Goal: Task Accomplishment & Management: Use online tool/utility

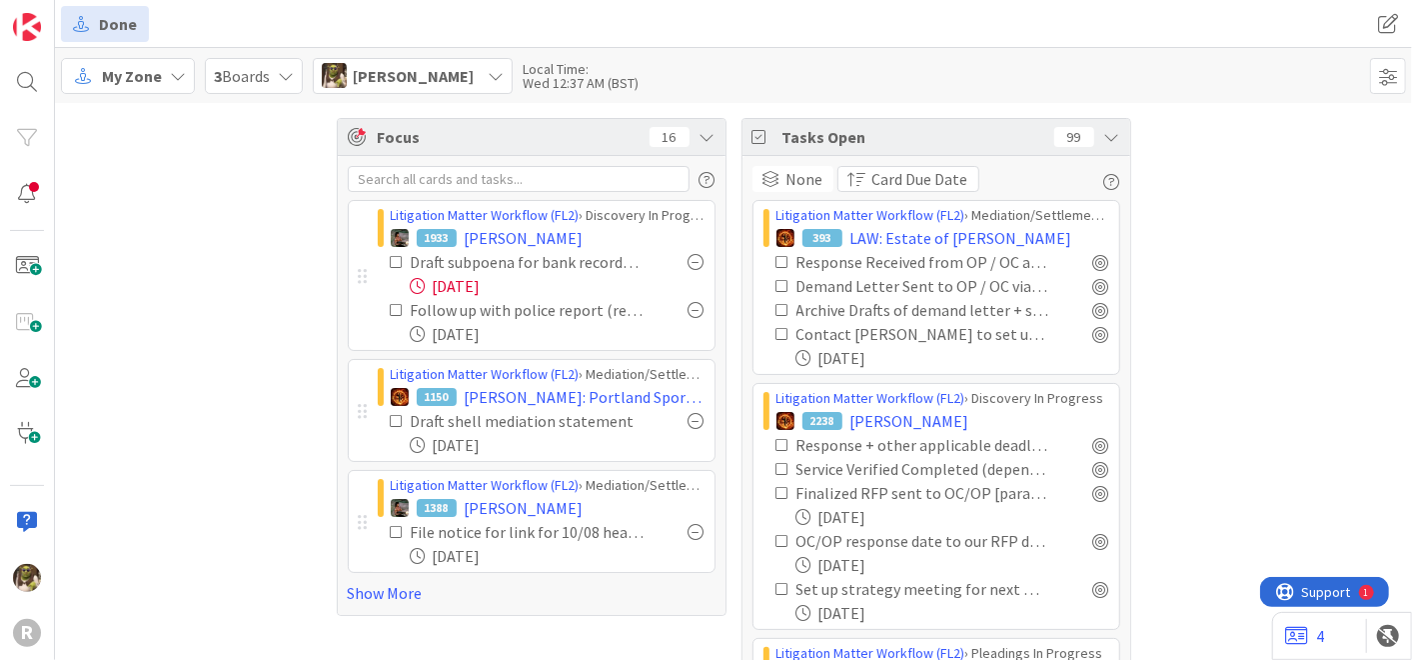
click at [162, 81] on div "My Zone" at bounding box center [128, 76] width 134 height 36
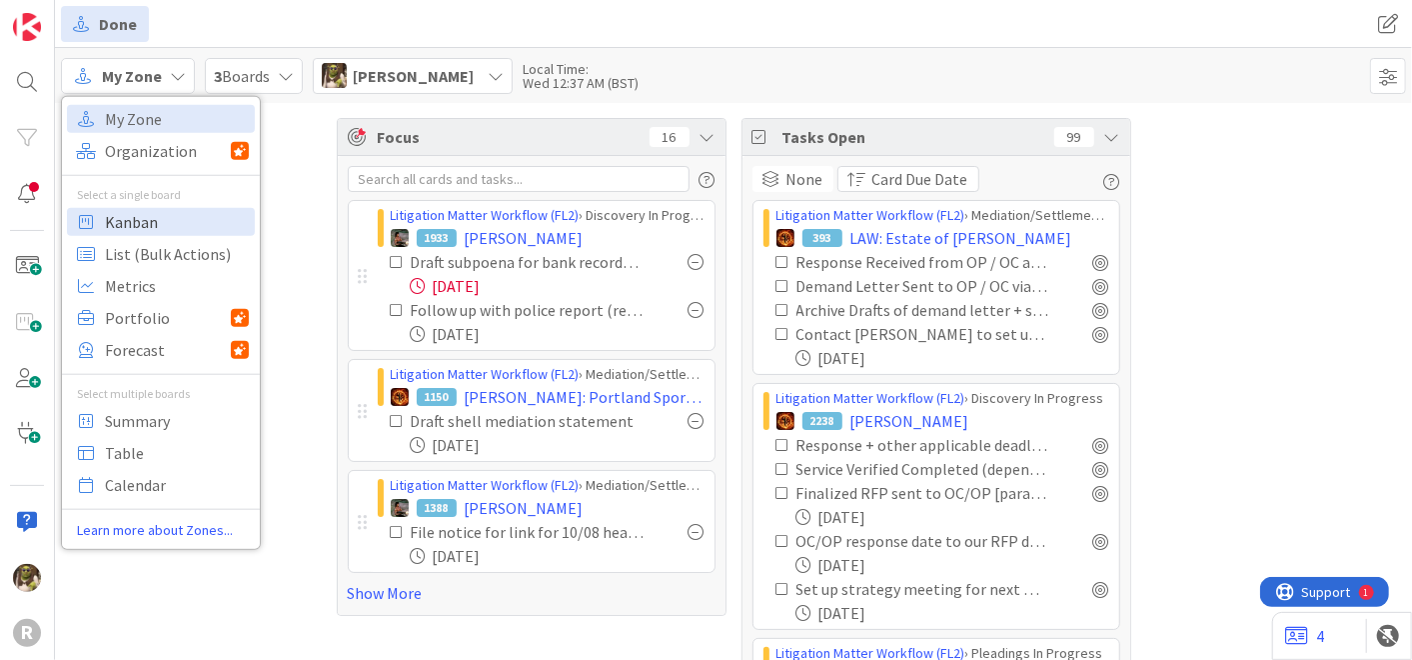
click at [131, 218] on span "Kanban" at bounding box center [177, 221] width 144 height 30
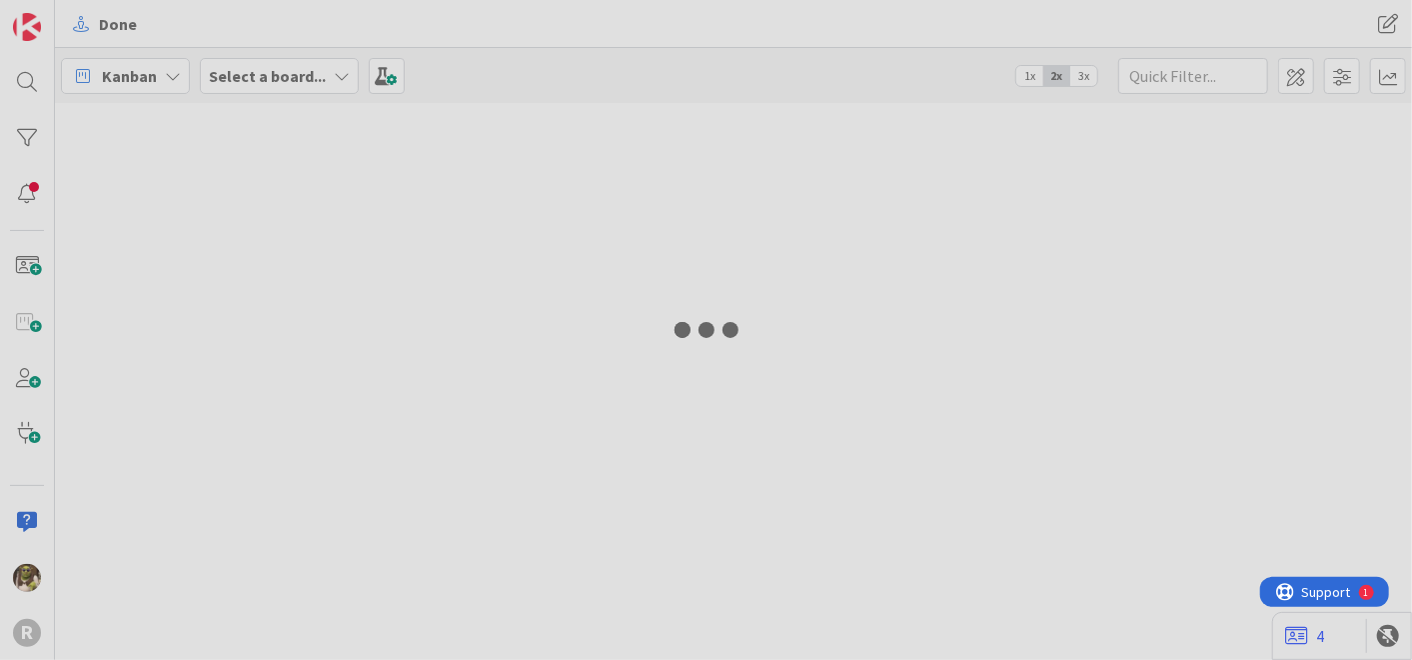
type input "qvale"
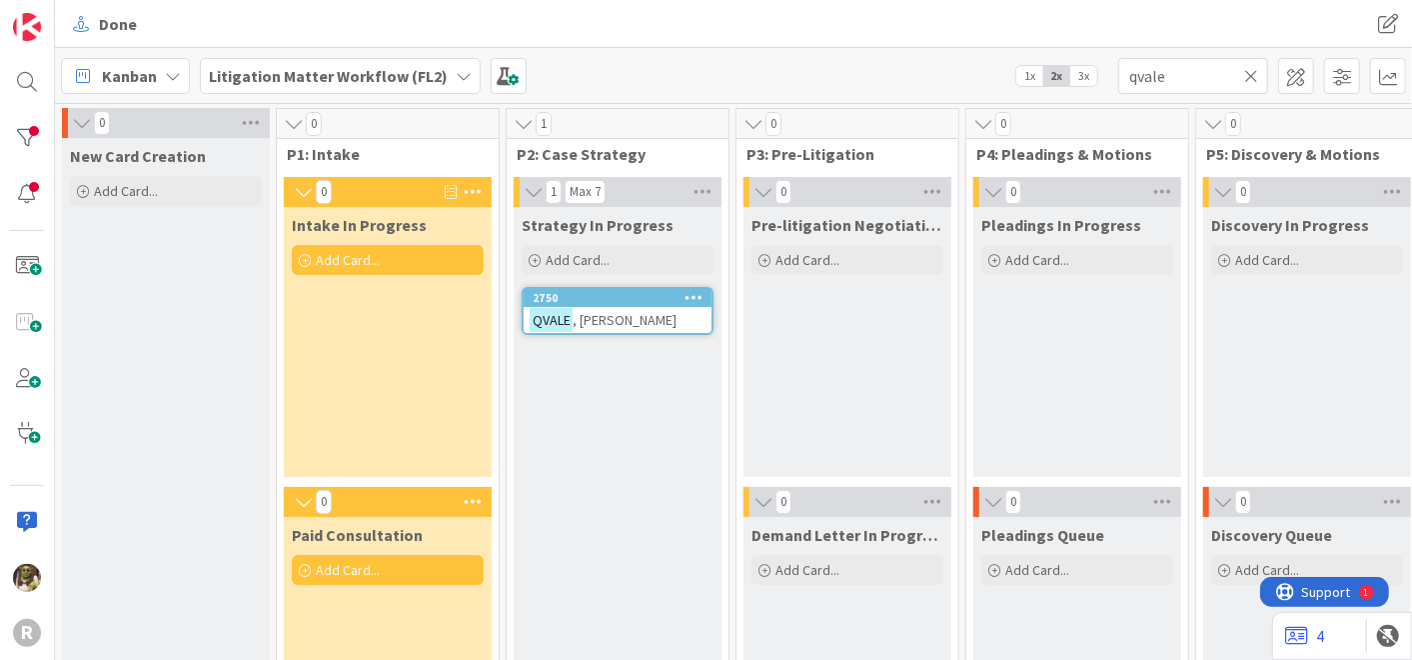
click at [589, 325] on span ", [PERSON_NAME]" at bounding box center [625, 320] width 104 height 18
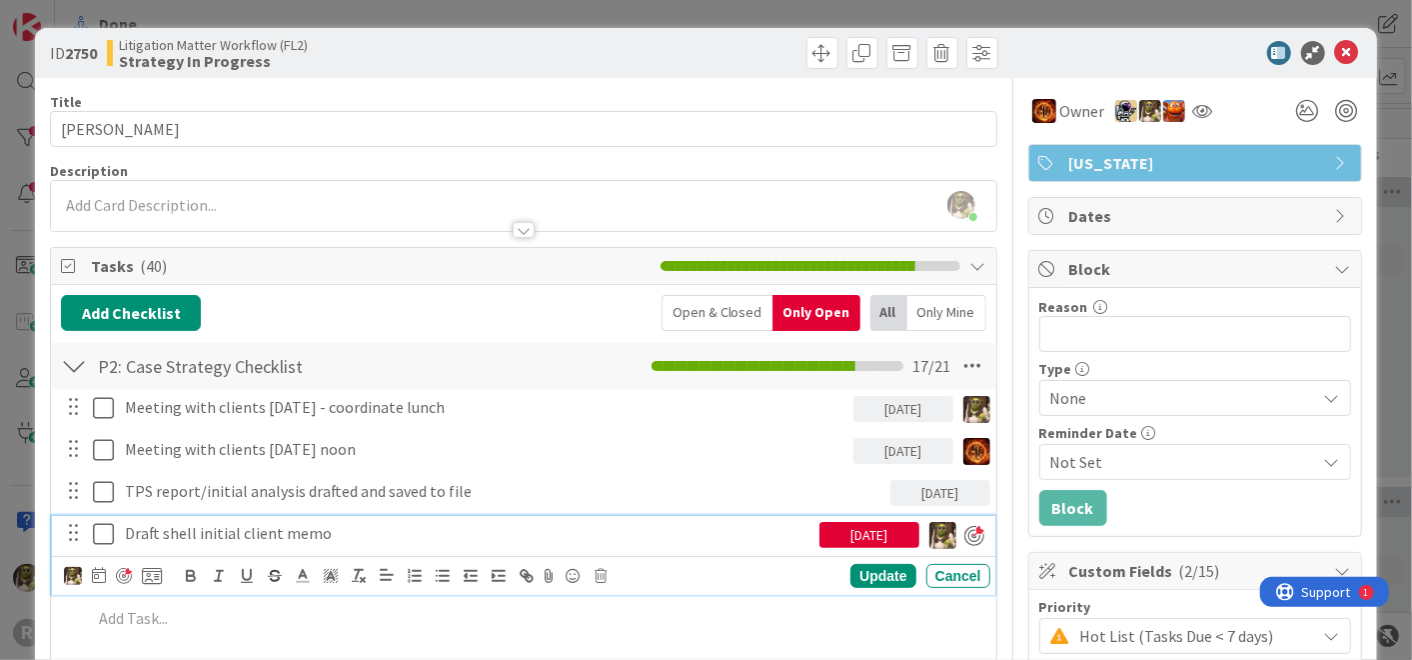
click at [371, 531] on p "Draft shell initial client memo" at bounding box center [468, 533] width 687 height 23
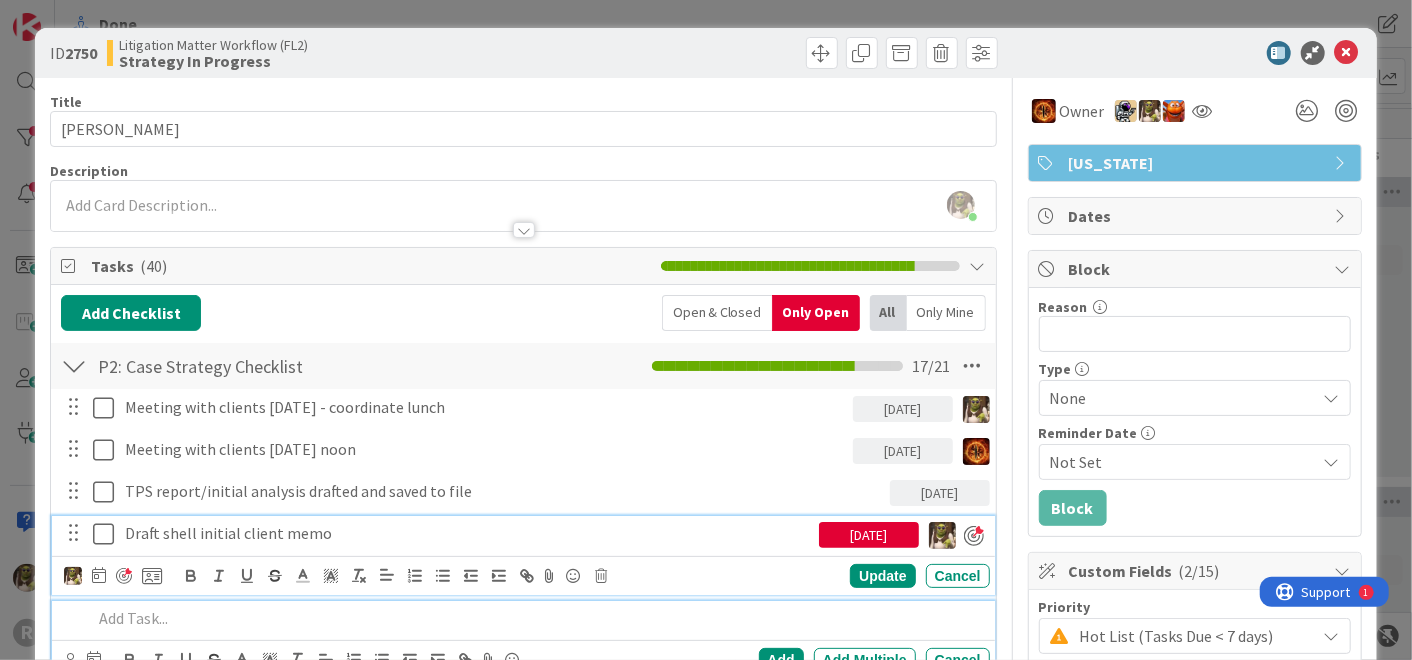
click at [184, 609] on p at bounding box center [537, 618] width 890 height 23
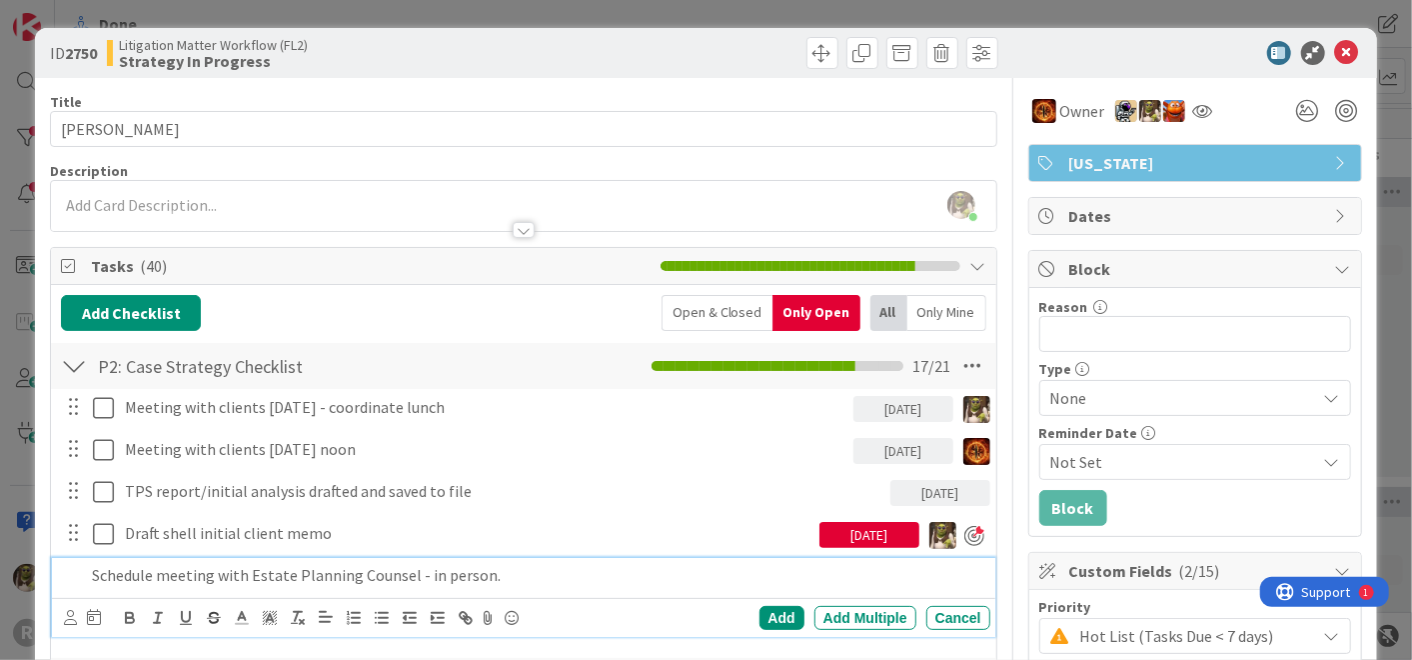
click at [411, 578] on p "Schedule meeting with Estate Planning Counsel - in person." at bounding box center [537, 575] width 890 height 23
click at [74, 617] on icon at bounding box center [70, 617] width 13 height 15
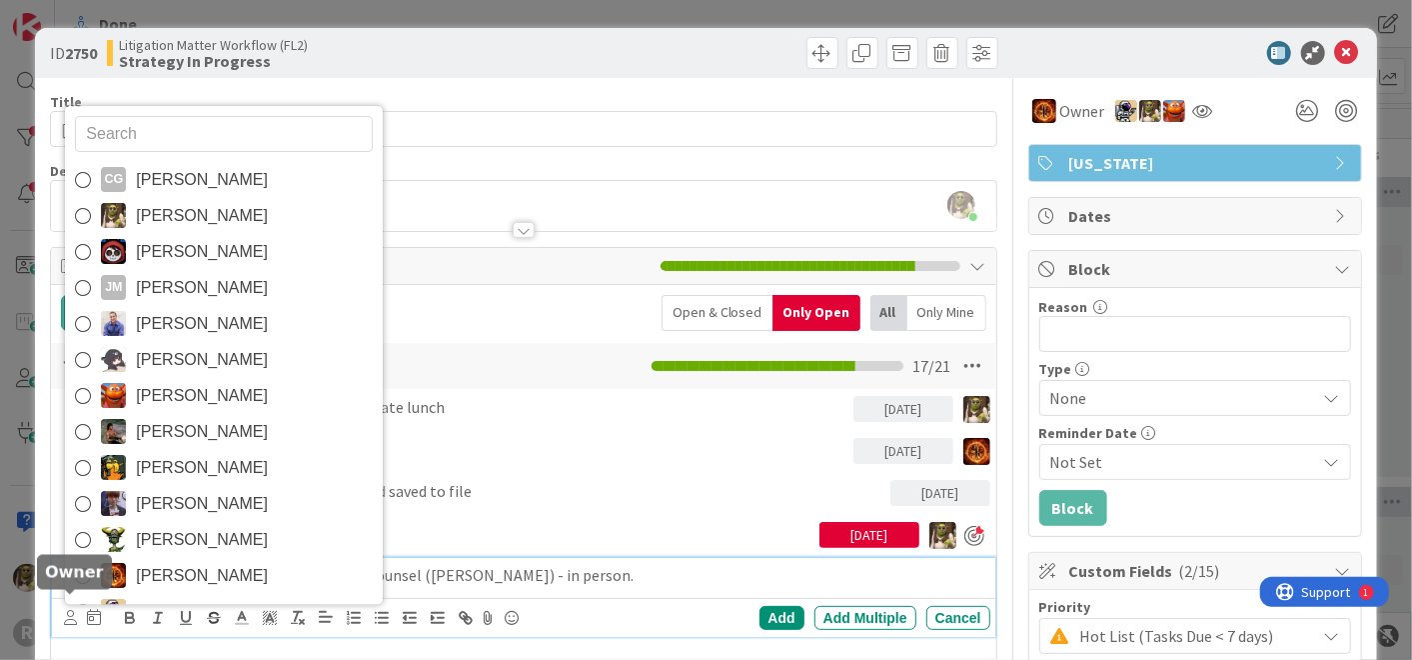
scroll to position [12, 0]
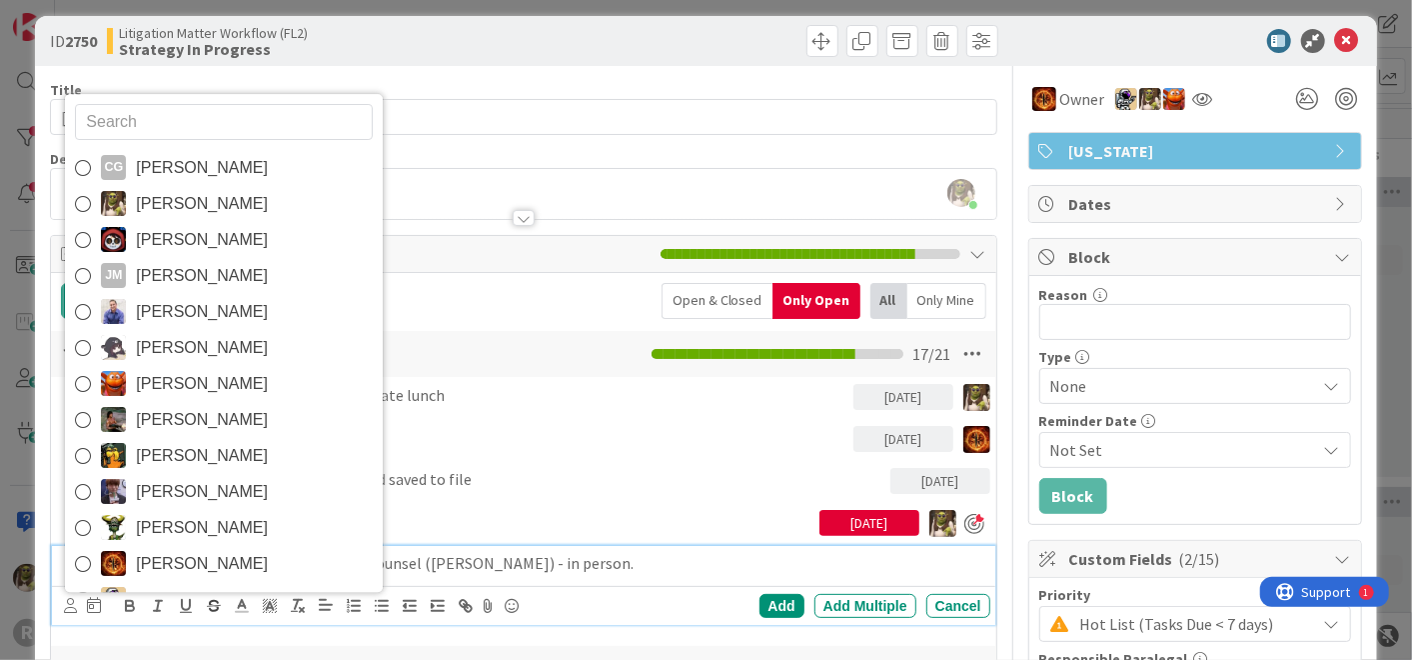
click at [177, 198] on span "[PERSON_NAME]" at bounding box center [202, 204] width 132 height 30
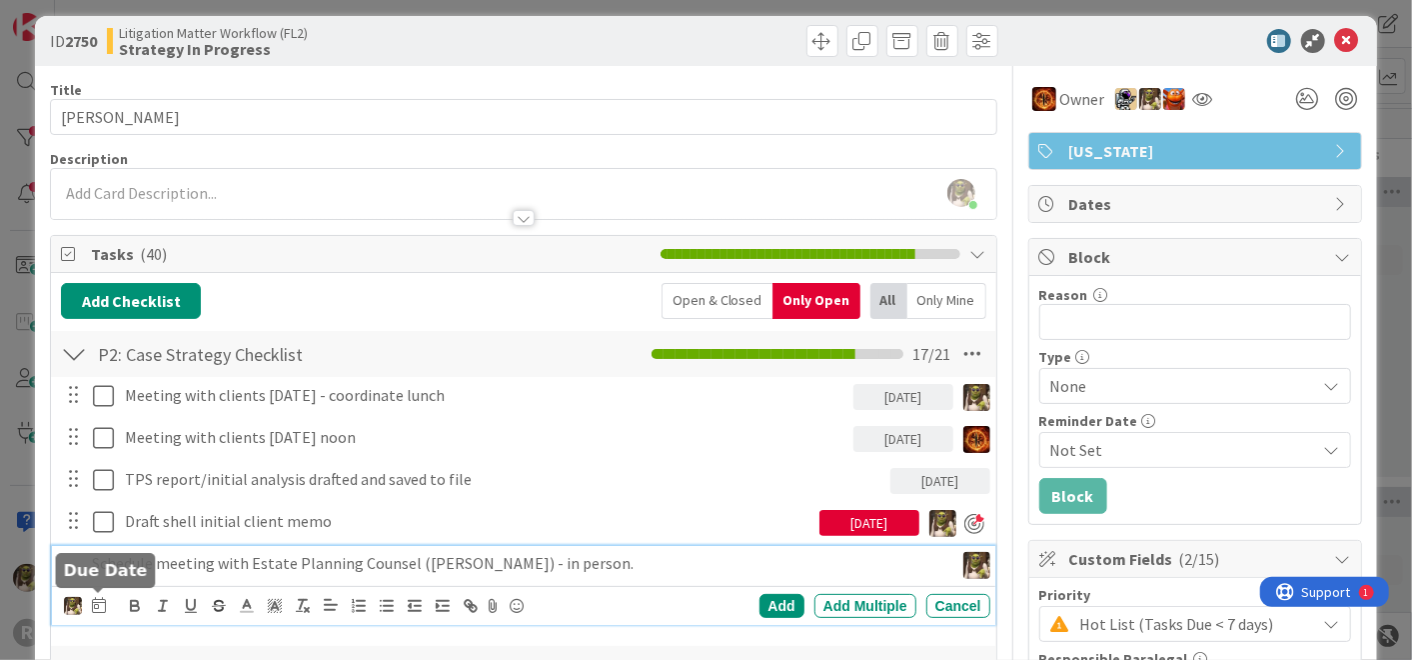
click at [102, 606] on icon at bounding box center [99, 605] width 14 height 16
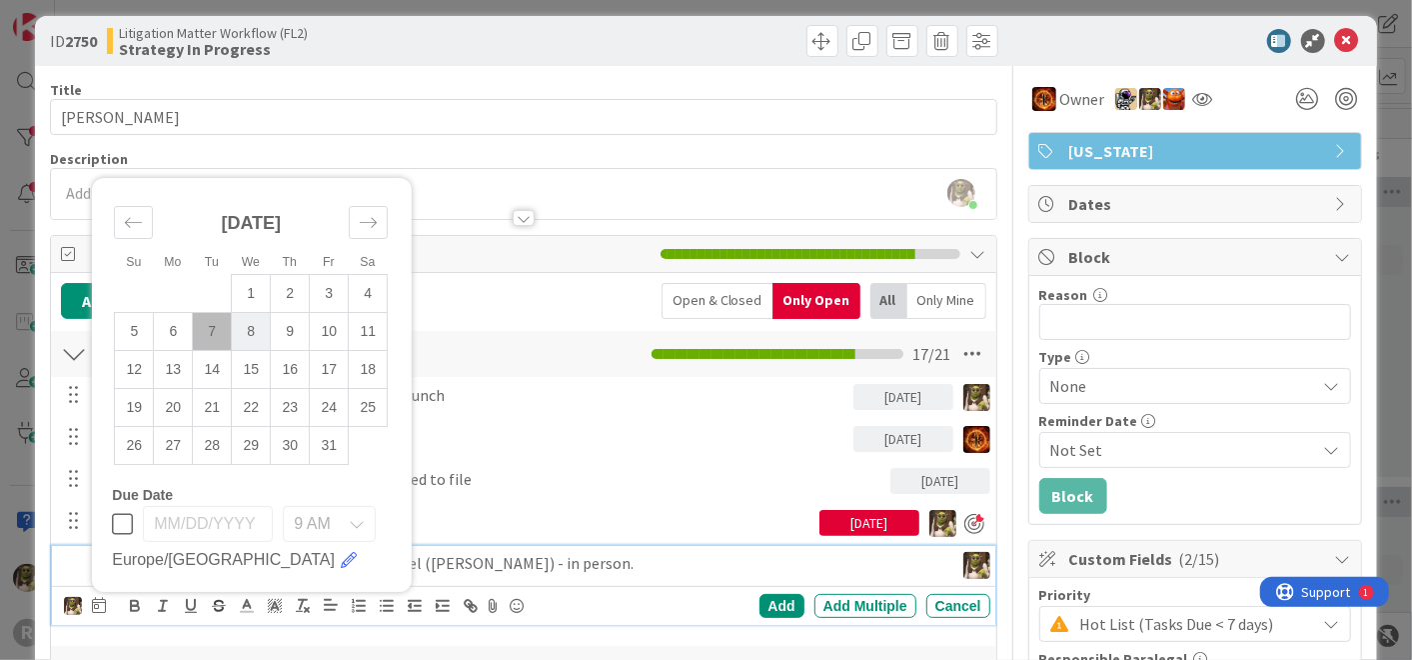
click at [258, 332] on td "8" at bounding box center [251, 331] width 39 height 38
click at [765, 603] on div "Add" at bounding box center [782, 606] width 45 height 24
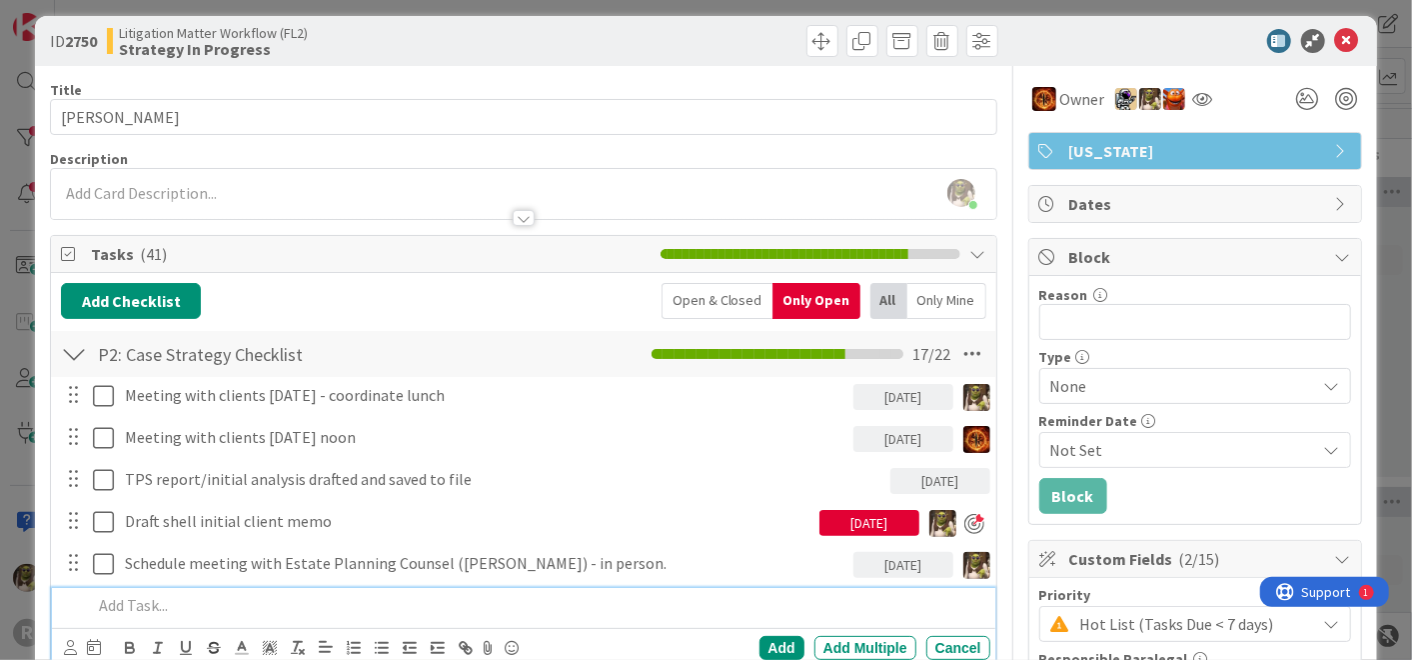
click at [237, 598] on p at bounding box center [537, 605] width 890 height 23
click at [74, 651] on icon at bounding box center [70, 647] width 13 height 15
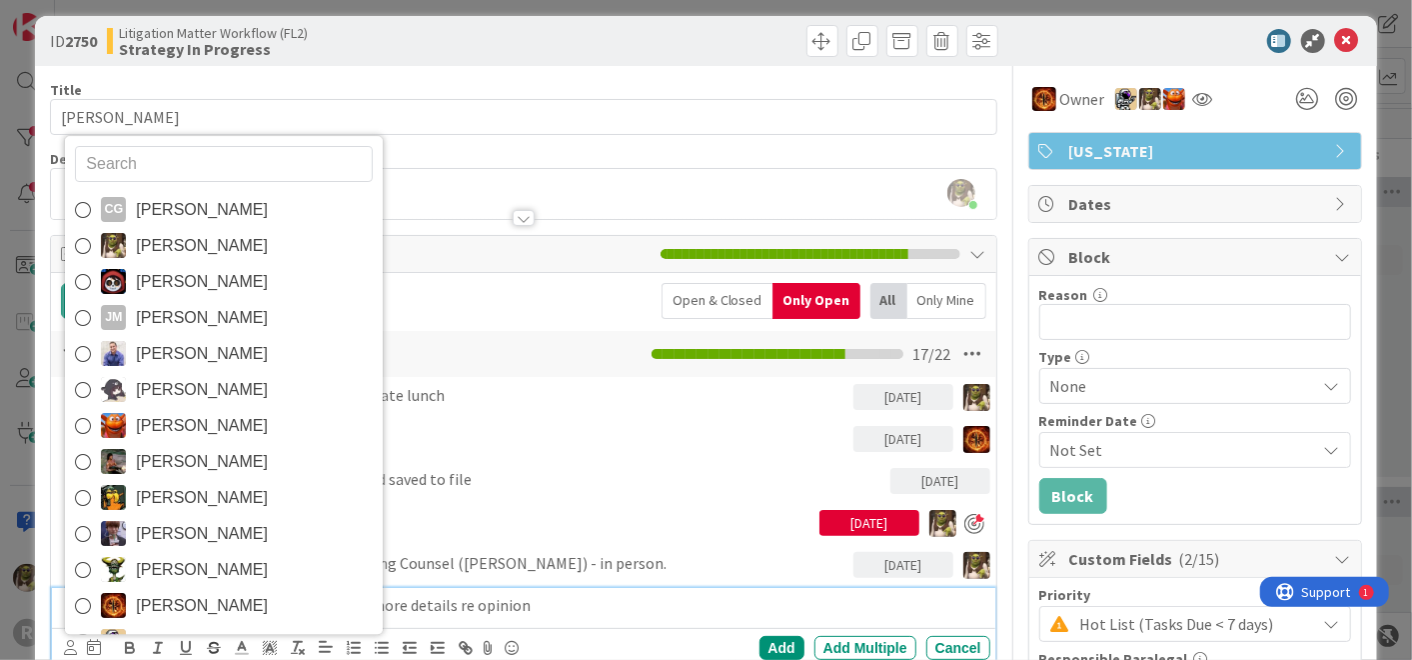
click at [200, 235] on span "[PERSON_NAME]" at bounding box center [202, 246] width 132 height 30
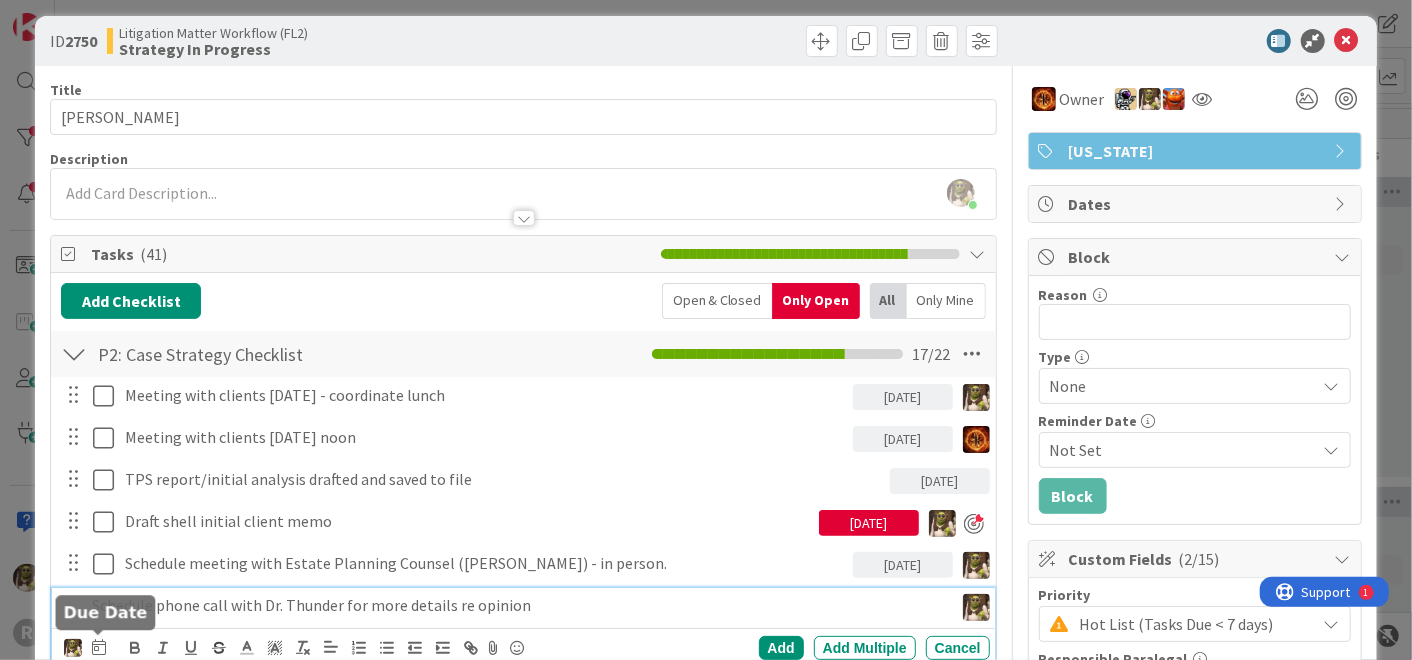
click at [100, 644] on icon at bounding box center [99, 647] width 14 height 16
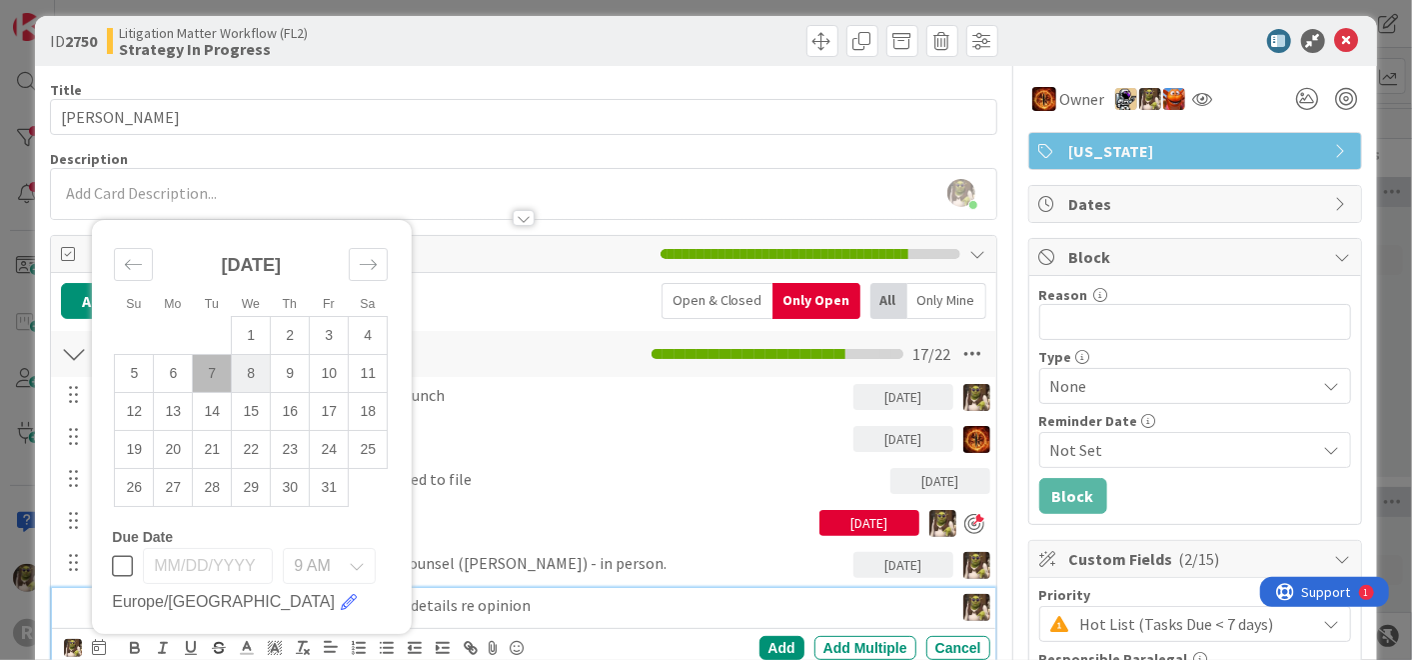
click at [260, 368] on td "8" at bounding box center [251, 373] width 39 height 38
click at [762, 637] on div "Add" at bounding box center [782, 648] width 45 height 24
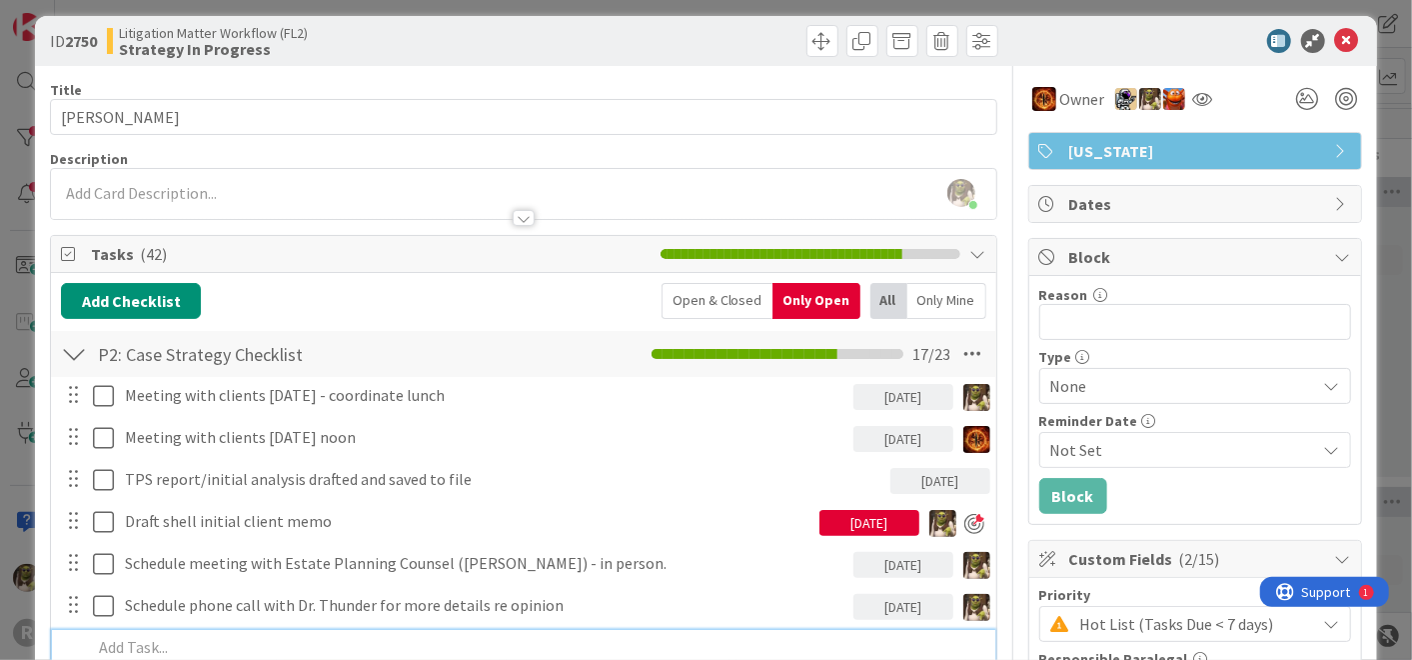
click at [347, 653] on p at bounding box center [537, 647] width 890 height 23
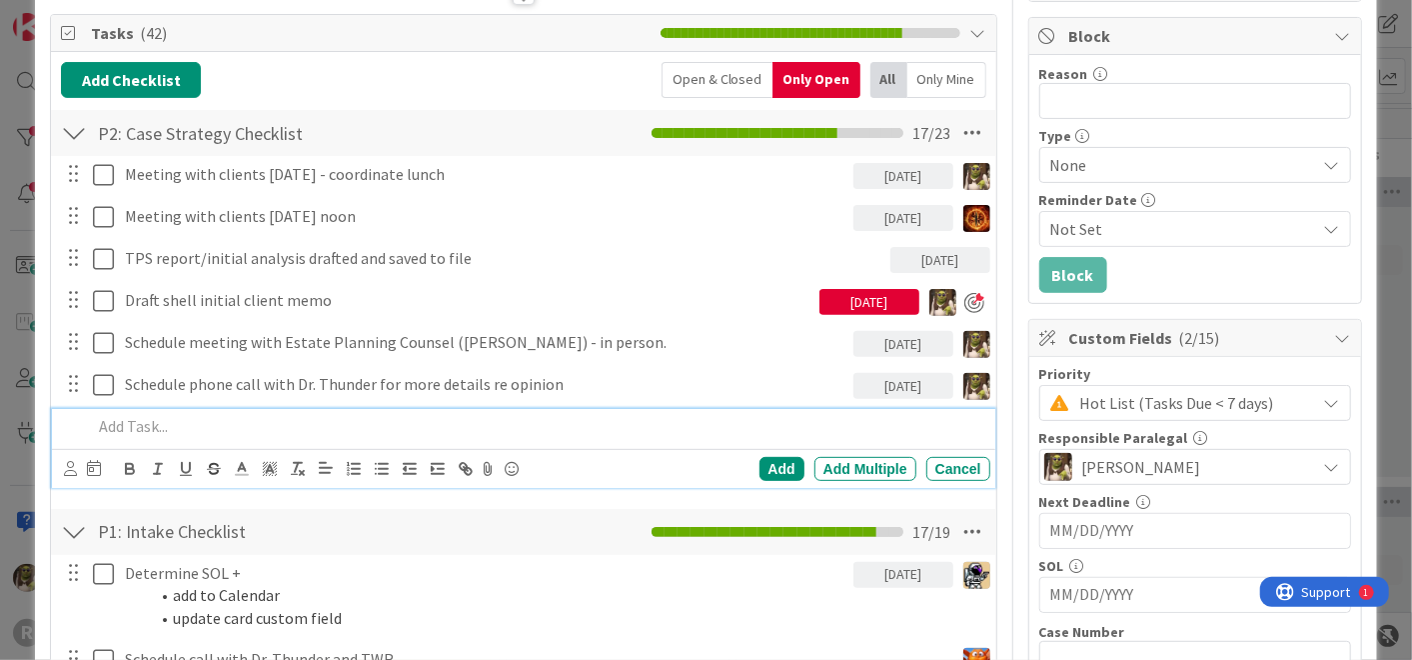
scroll to position [234, 0]
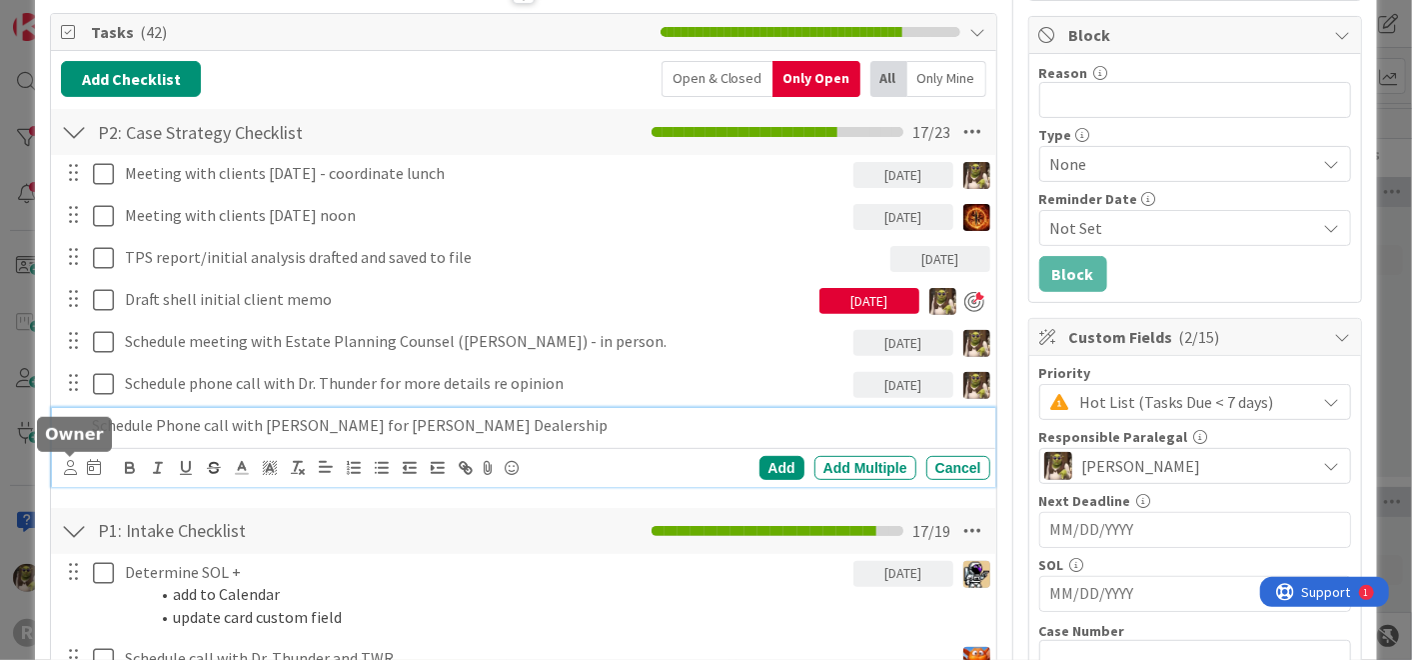
click at [73, 469] on icon at bounding box center [70, 467] width 13 height 15
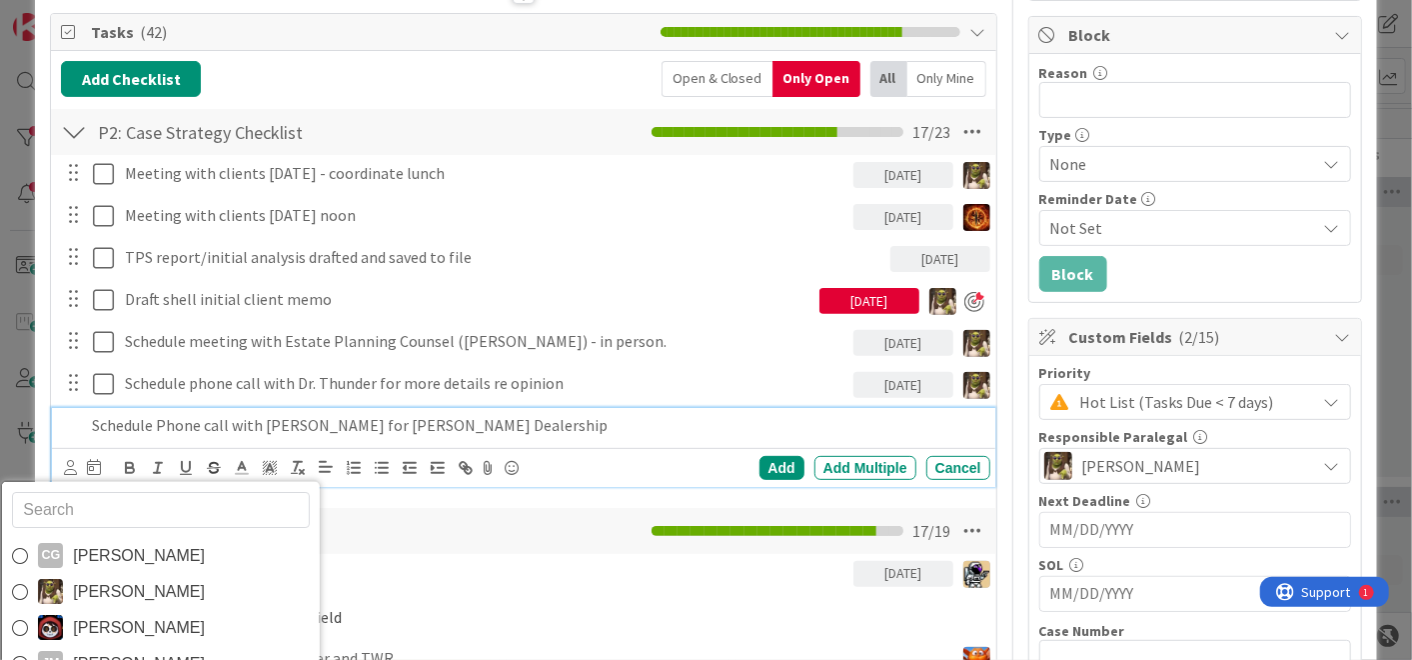
drag, startPoint x: 117, startPoint y: 589, endPoint x: 128, endPoint y: 585, distance: 11.7
click at [121, 588] on span "[PERSON_NAME]" at bounding box center [139, 591] width 132 height 30
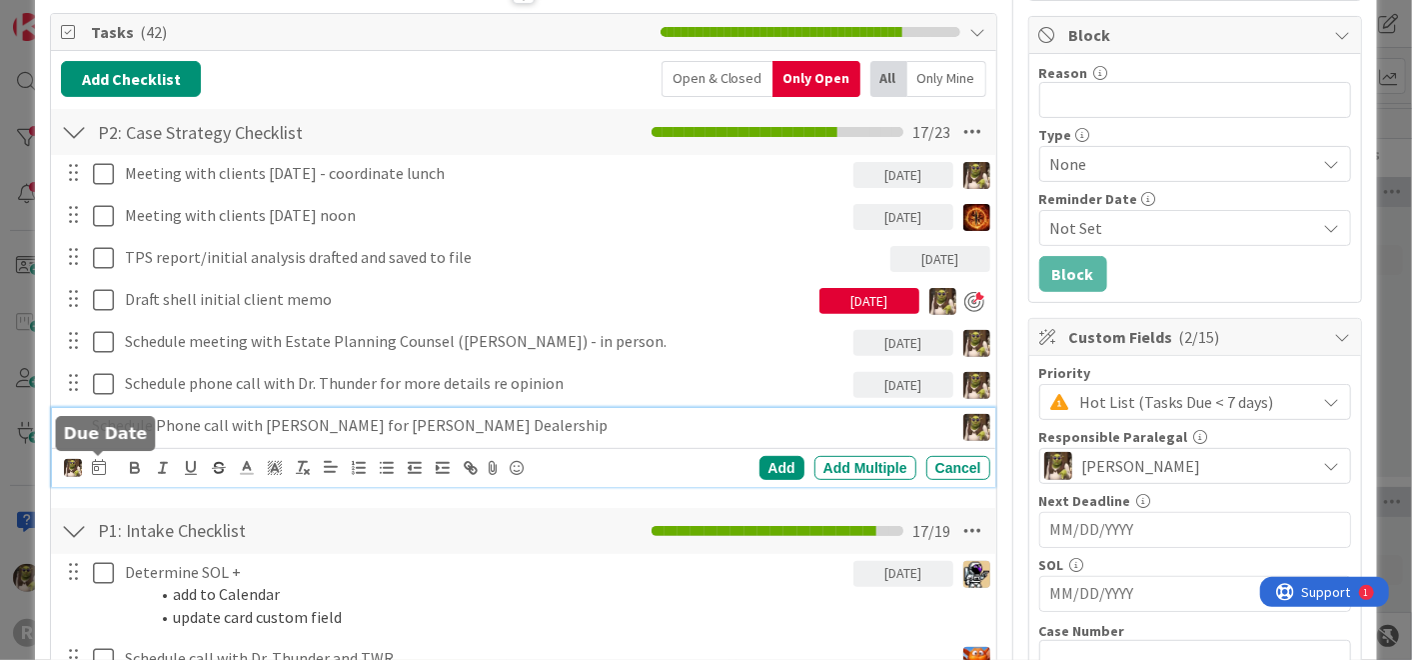
click at [100, 462] on icon at bounding box center [99, 467] width 14 height 16
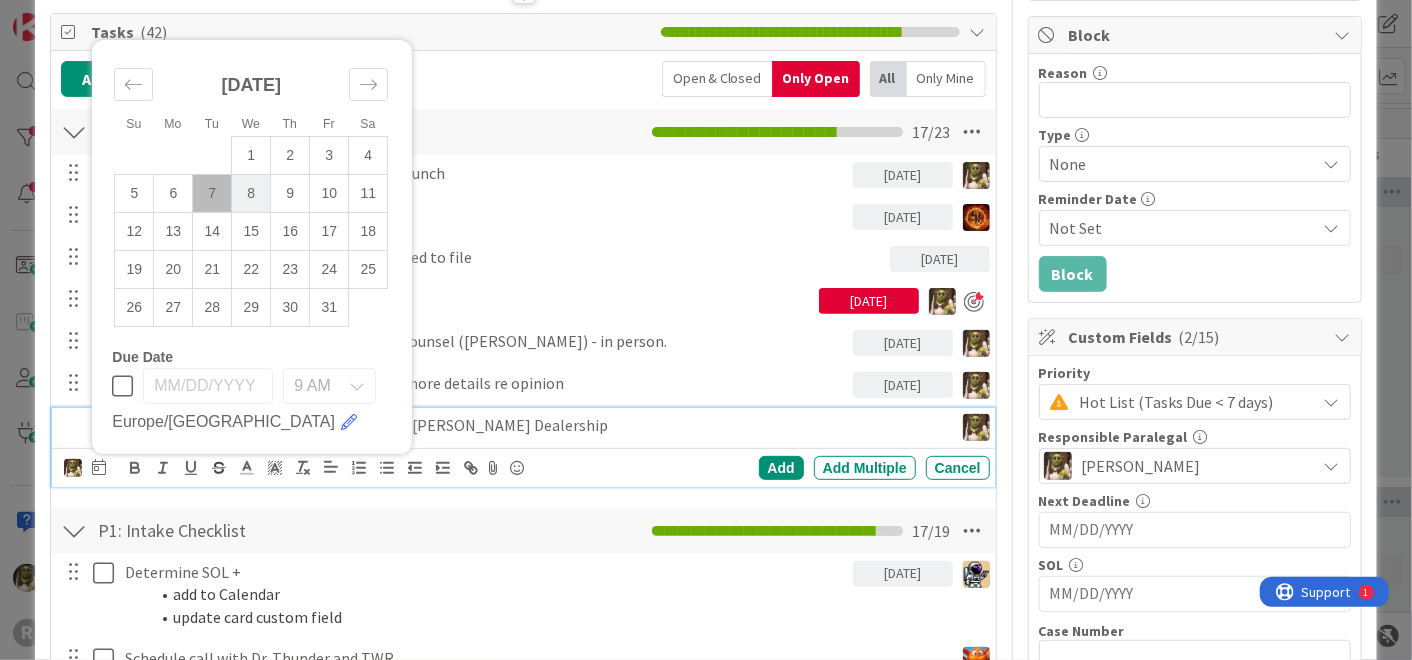
click at [257, 190] on td "8" at bounding box center [251, 193] width 39 height 38
click at [771, 465] on div "Add" at bounding box center [782, 468] width 45 height 24
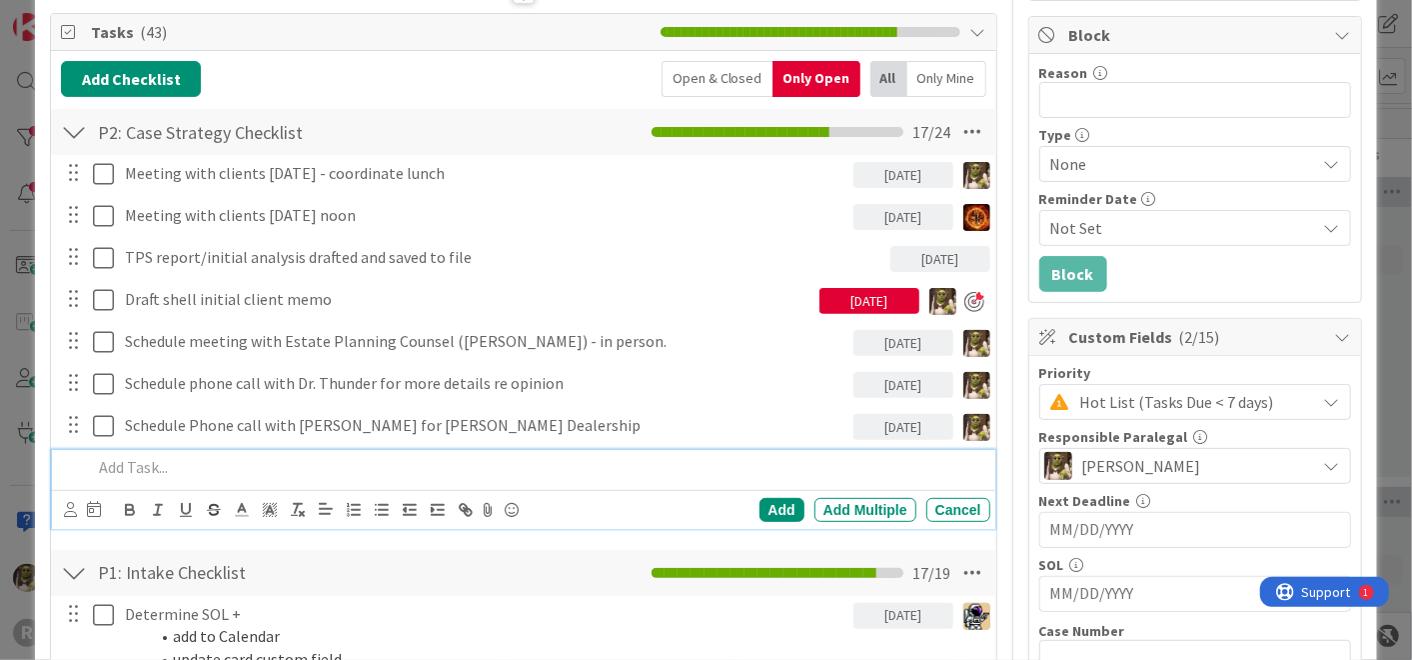
click at [201, 450] on div at bounding box center [537, 467] width 906 height 35
click at [71, 508] on icon at bounding box center [70, 509] width 13 height 15
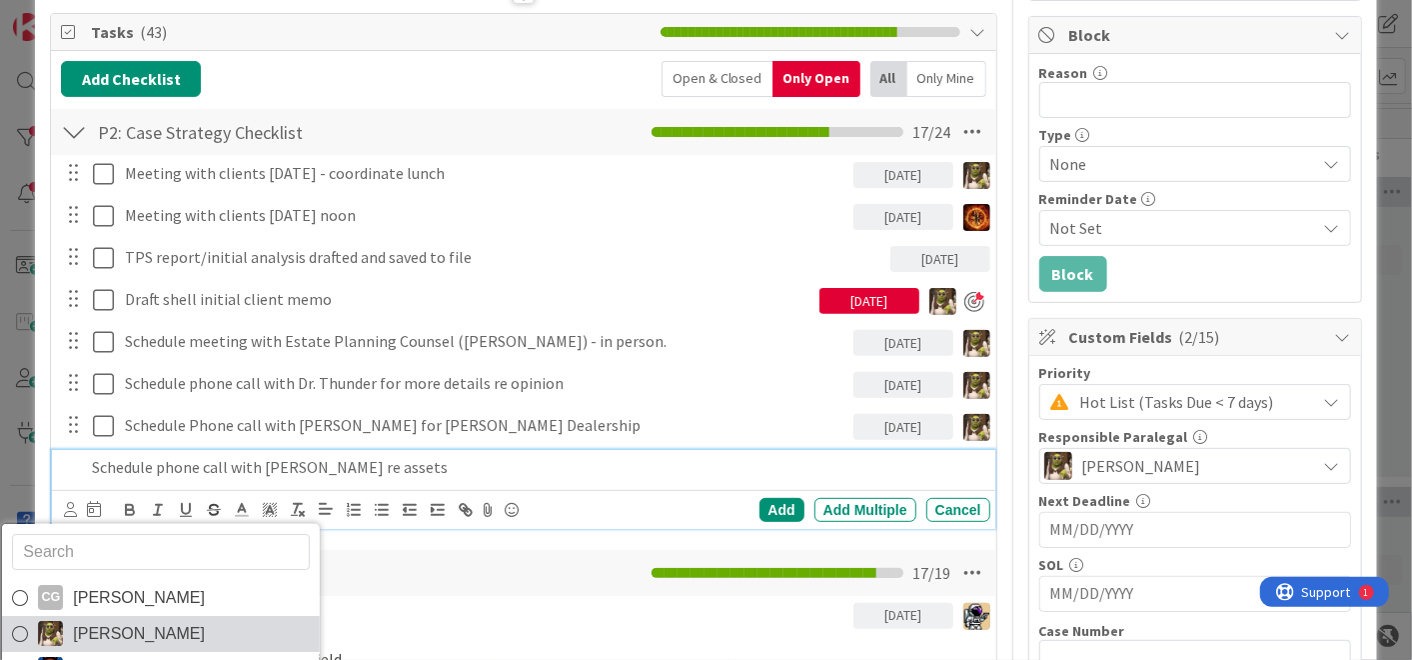
click at [153, 627] on span "[PERSON_NAME]" at bounding box center [139, 633] width 132 height 30
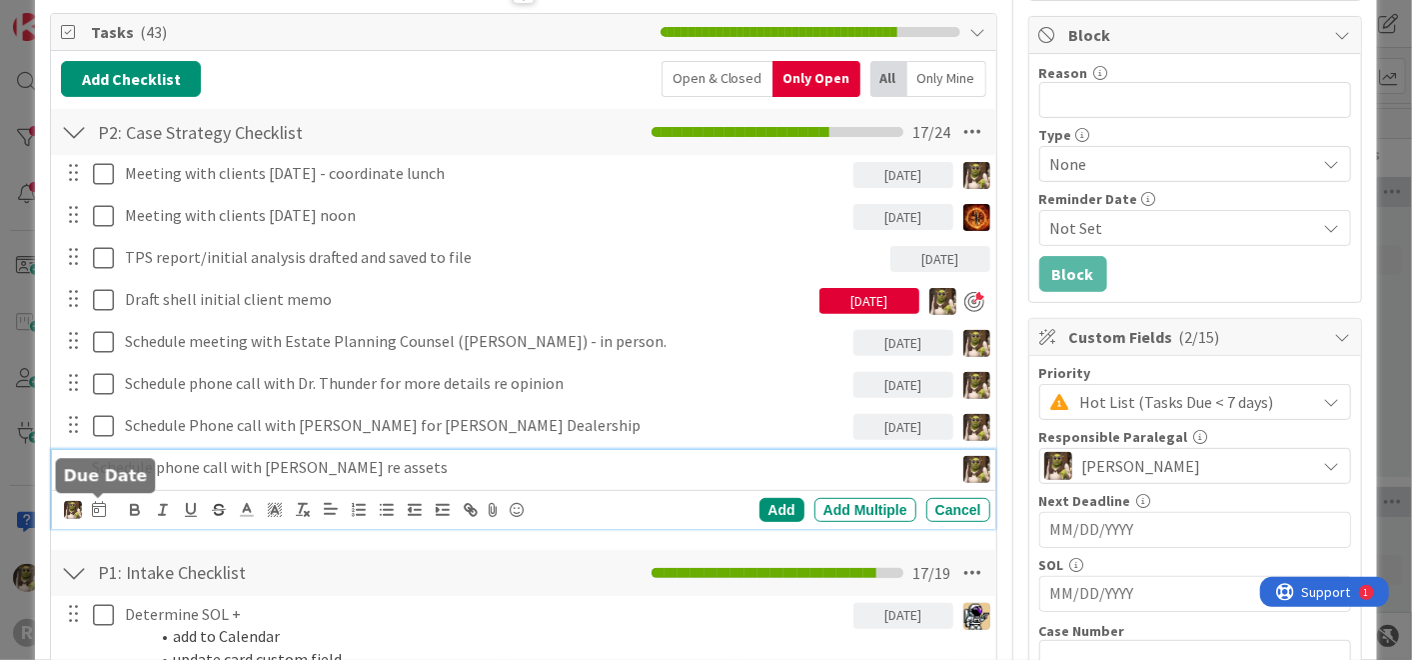
click at [93, 508] on icon at bounding box center [99, 509] width 14 height 16
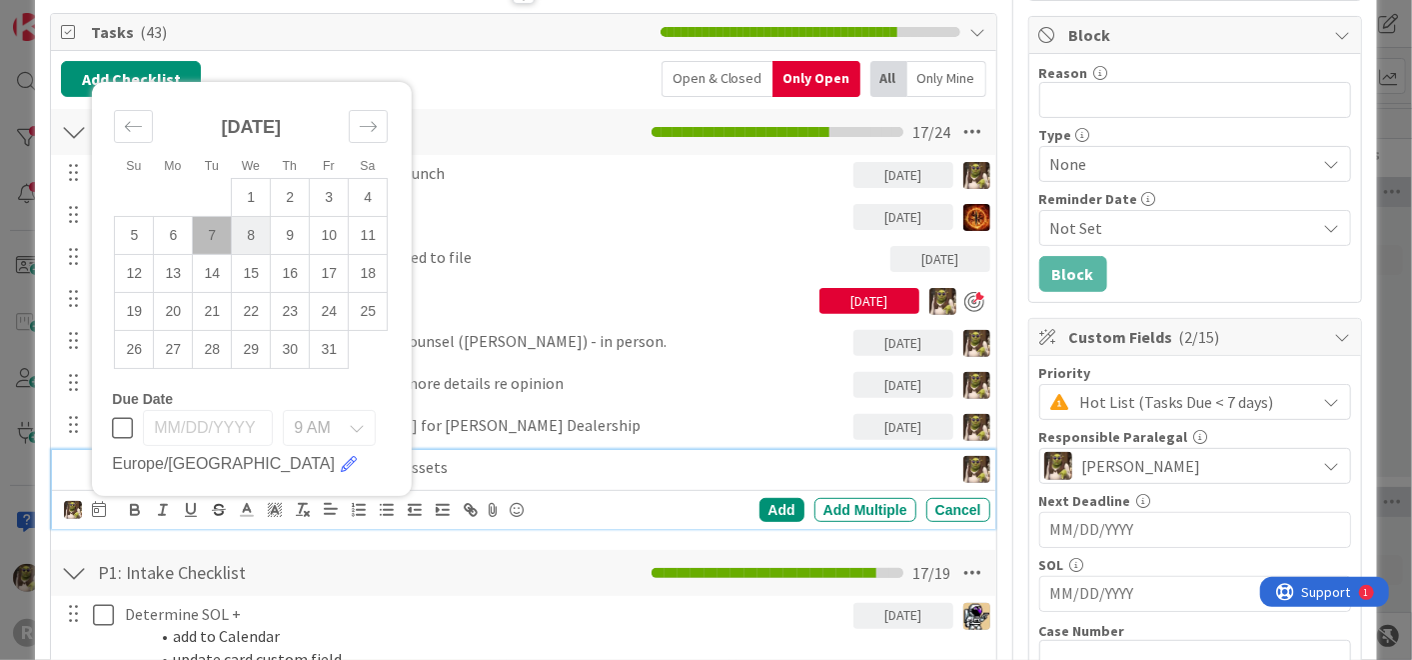
click at [250, 231] on td "8" at bounding box center [251, 235] width 39 height 38
type input "[DATE]"
click at [774, 509] on div "Add" at bounding box center [782, 510] width 45 height 24
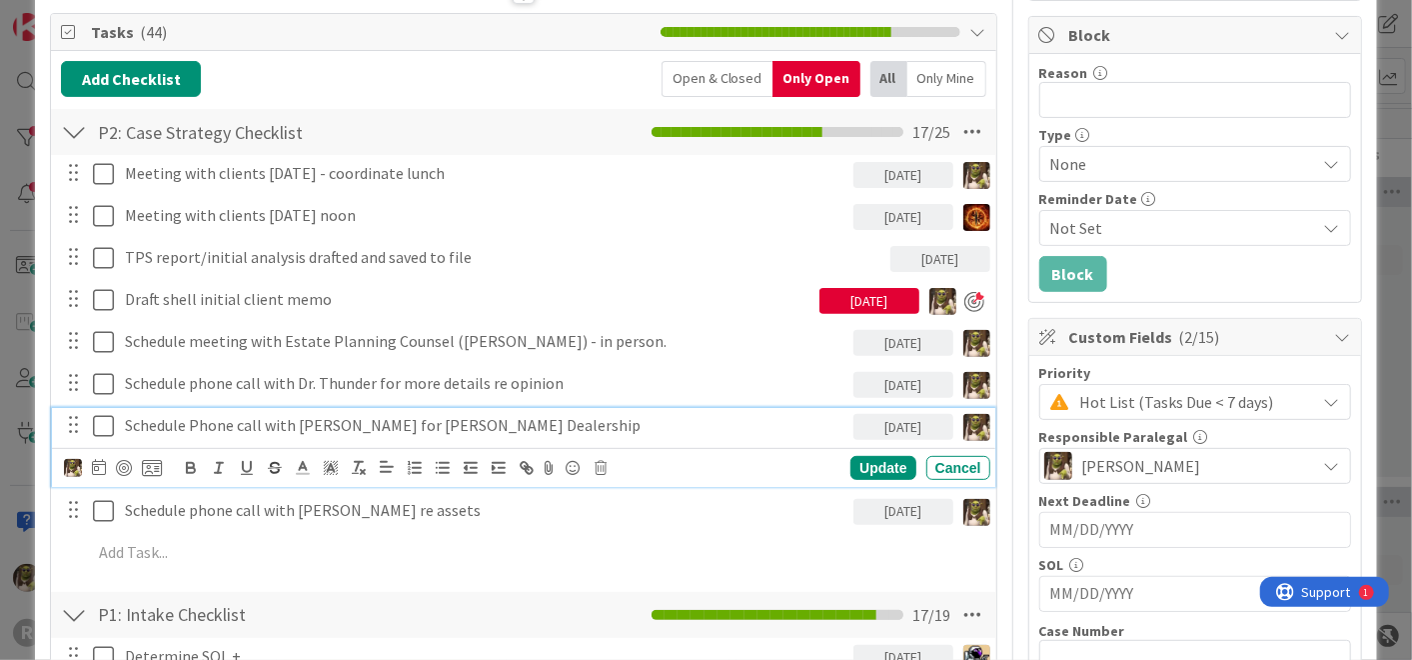
click at [347, 424] on p "Schedule Phone call with [PERSON_NAME] for [PERSON_NAME] Dealership" at bounding box center [485, 425] width 721 height 23
click at [343, 420] on p "Schedule Phone call with [PERSON_NAME] Torpe - Atty for [PERSON_NAME] Dealership" at bounding box center [485, 425] width 721 height 23
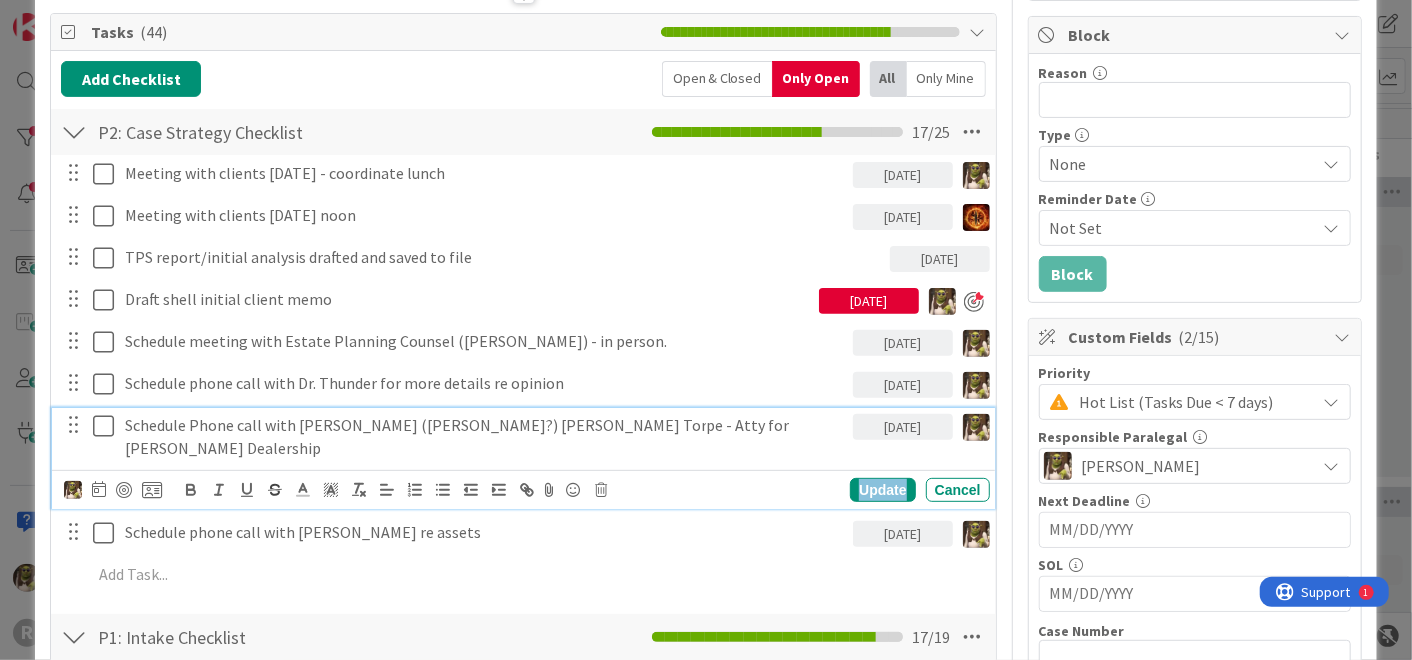
drag, startPoint x: 863, startPoint y: 461, endPoint x: 875, endPoint y: 461, distance: 12.0
click at [865, 478] on div "Update" at bounding box center [883, 490] width 65 height 24
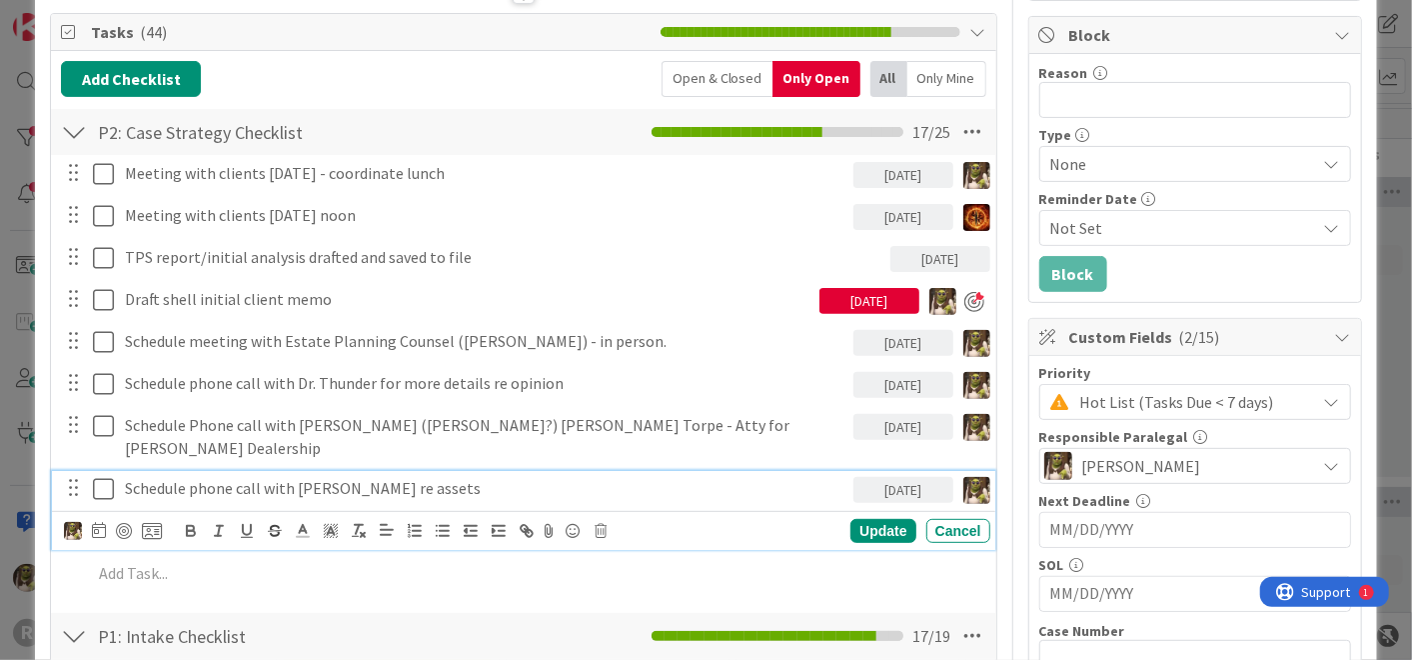
click at [422, 477] on p "Schedule phone call with [PERSON_NAME] re assets" at bounding box center [485, 488] width 721 height 23
click at [338, 477] on p "Schedule phone call with [PERSON_NAME] re assets" at bounding box center [485, 488] width 721 height 23
click at [865, 519] on div "Update" at bounding box center [883, 531] width 65 height 24
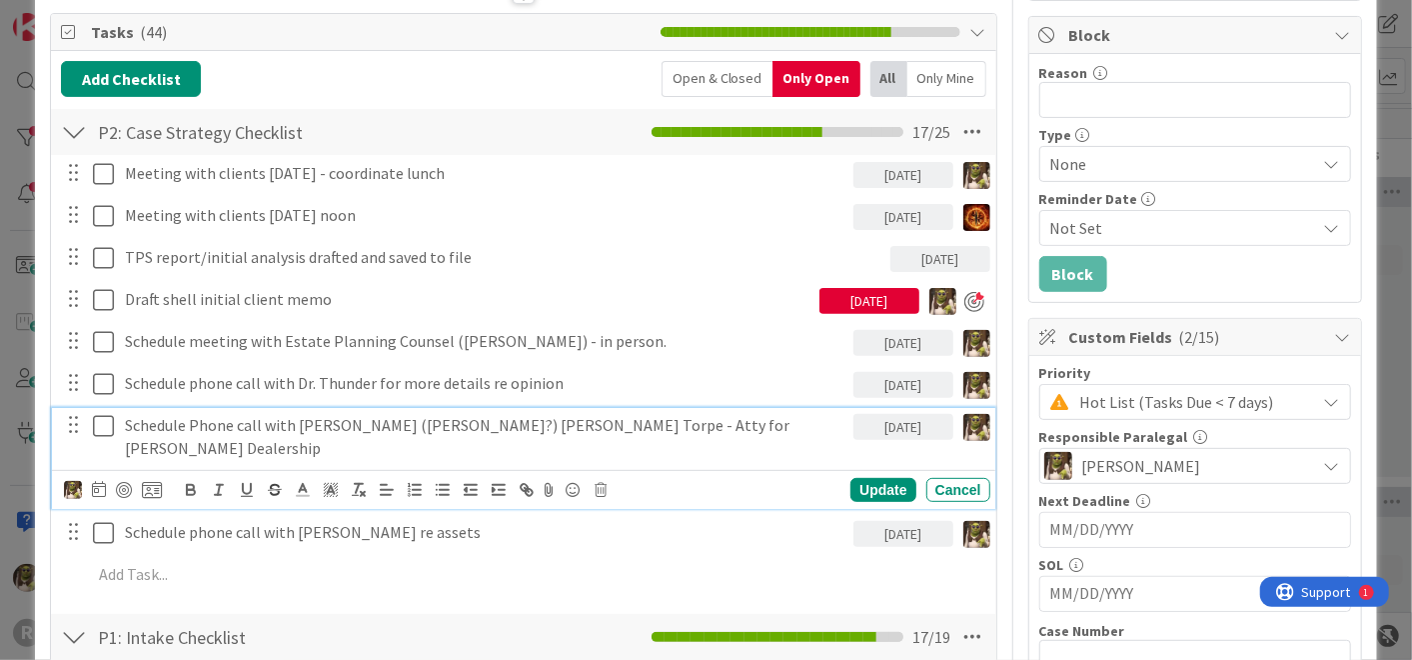
click at [228, 414] on p "Schedule Phone call with [PERSON_NAME] ([PERSON_NAME]?) [PERSON_NAME] Torpe - A…" at bounding box center [485, 436] width 721 height 45
click at [98, 481] on icon at bounding box center [99, 489] width 14 height 16
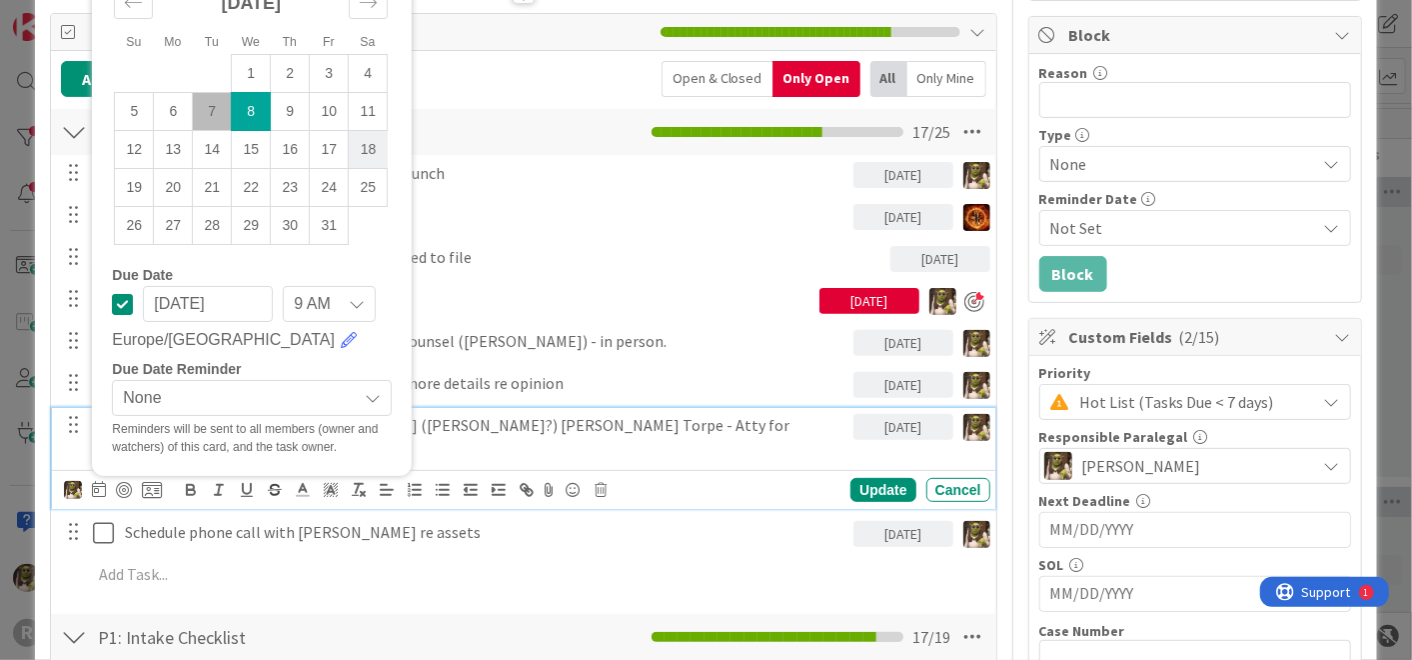
drag, startPoint x: 333, startPoint y: 125, endPoint x: 348, endPoint y: 126, distance: 15.0
click at [328, 131] on td "17" at bounding box center [329, 150] width 39 height 38
type input "[DATE]"
click at [868, 478] on div "Update" at bounding box center [883, 490] width 65 height 24
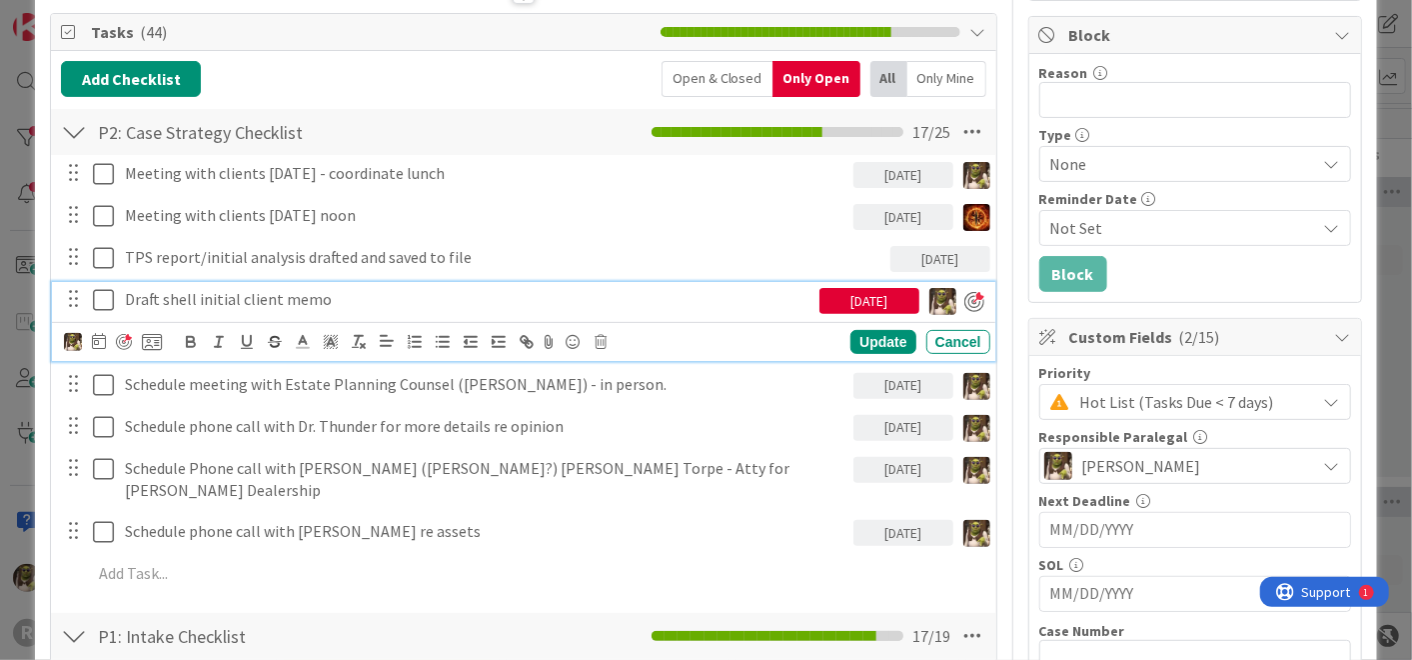
click at [288, 297] on p "Draft shell initial client memo" at bounding box center [468, 299] width 687 height 23
click at [354, 297] on p "Draft shell initial client memo" at bounding box center [468, 299] width 687 height 23
click at [97, 341] on icon at bounding box center [99, 341] width 14 height 16
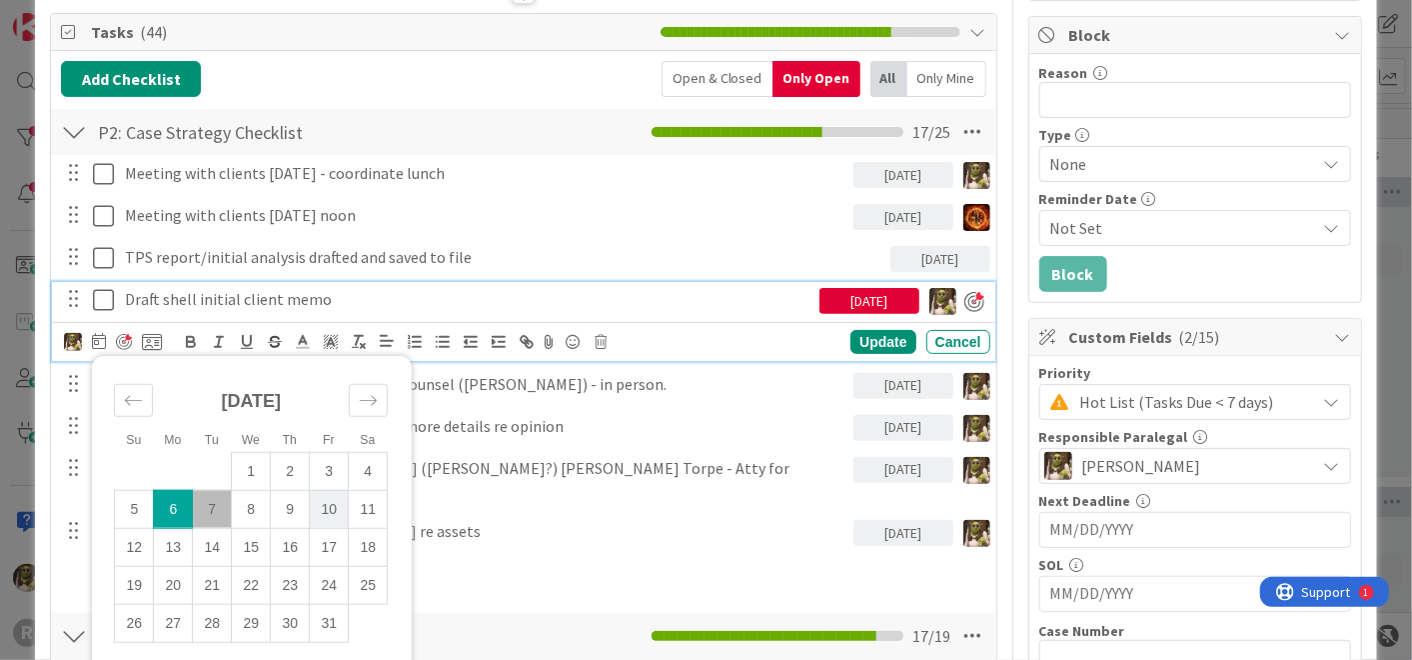
click at [323, 510] on td "10" at bounding box center [329, 509] width 39 height 38
type input "[DATE]"
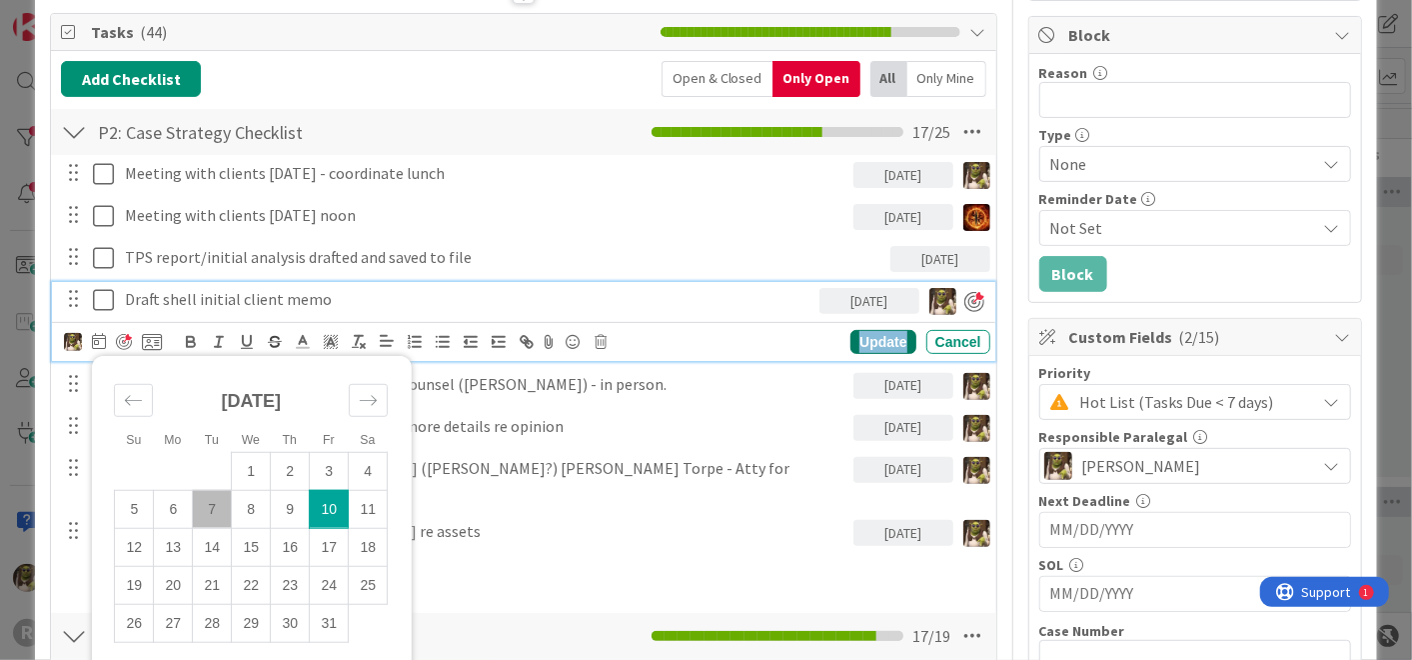
click at [851, 336] on div "Update" at bounding box center [883, 342] width 65 height 24
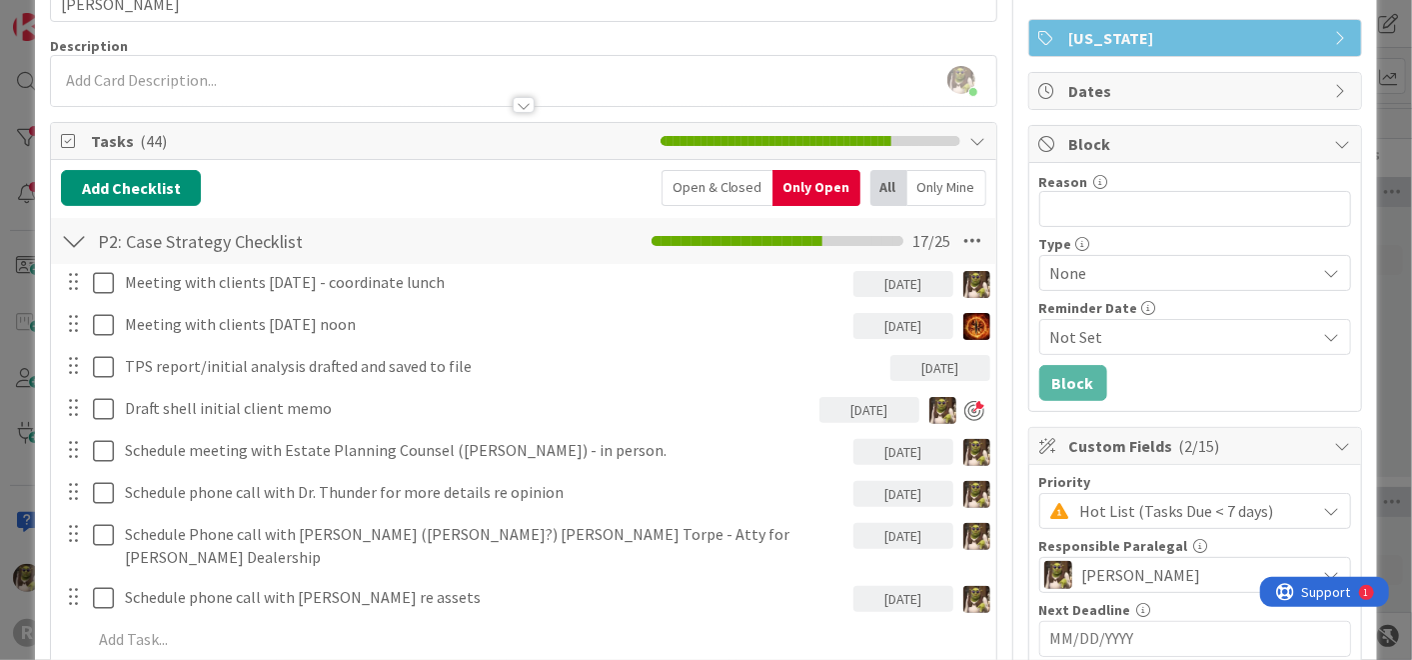
scroll to position [124, 0]
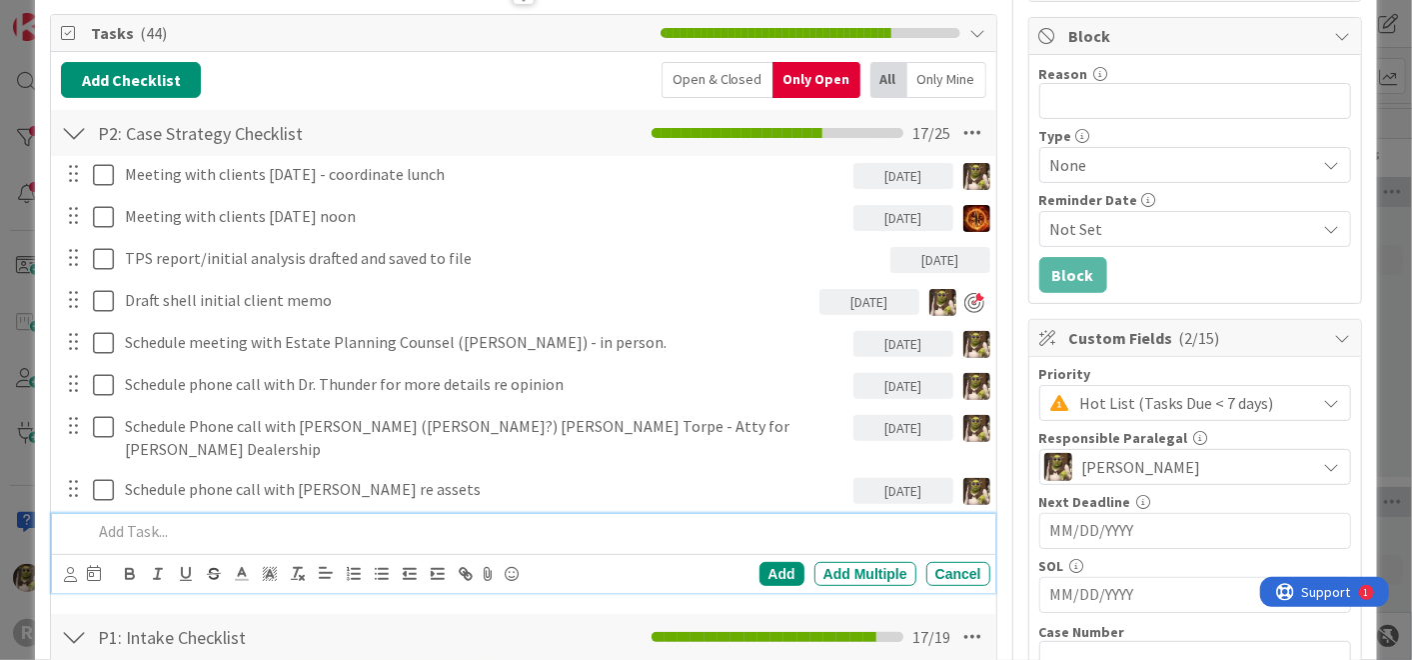
click at [214, 520] on p at bounding box center [537, 531] width 890 height 23
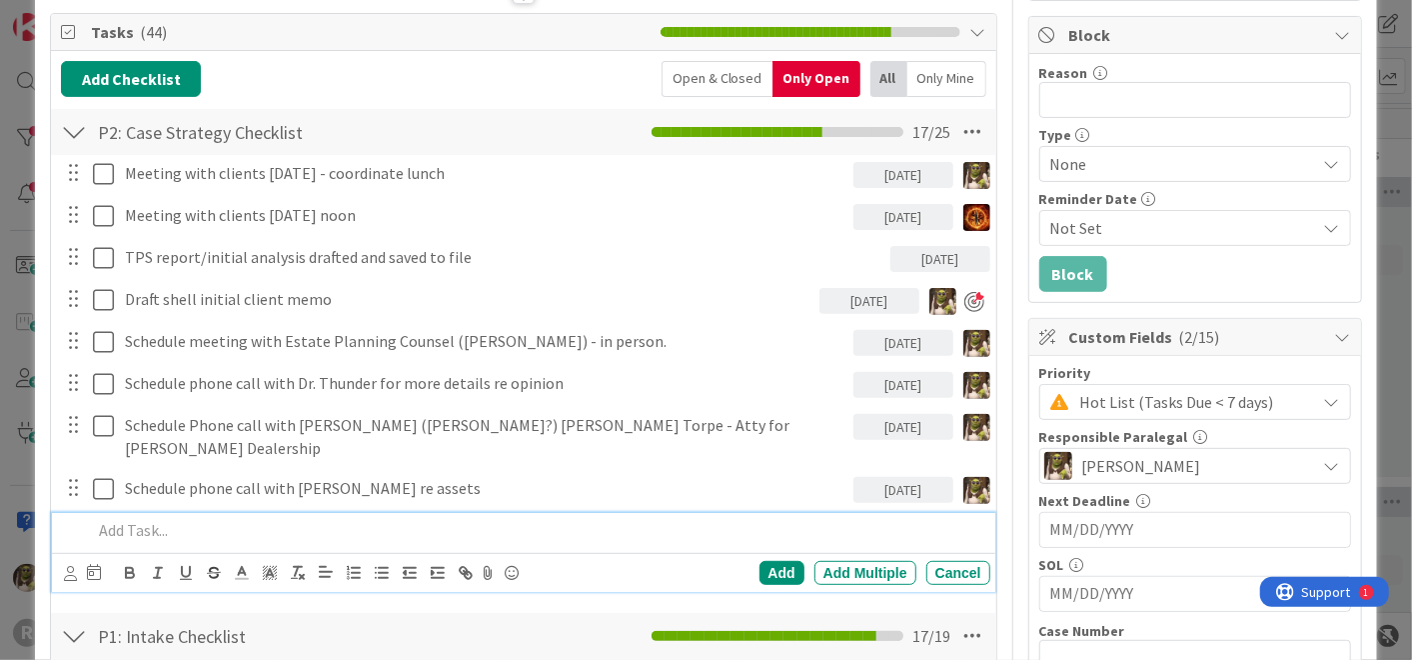
click at [953, 563] on div "CG [PERSON_NAME] [PERSON_NAME] [PERSON_NAME] [PERSON_NAME] [PERSON_NAME] [PERSO…" at bounding box center [523, 572] width 943 height 39
click at [952, 561] on div "Cancel" at bounding box center [959, 573] width 64 height 24
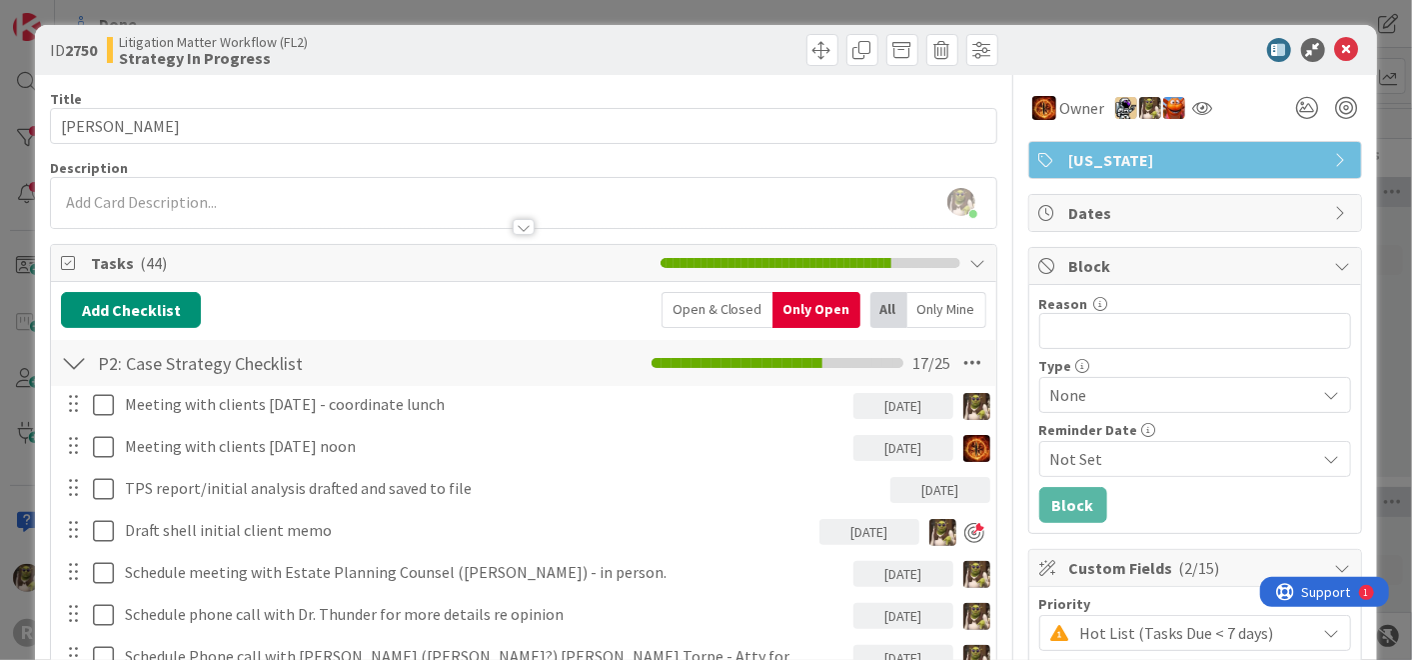
scroll to position [0, 0]
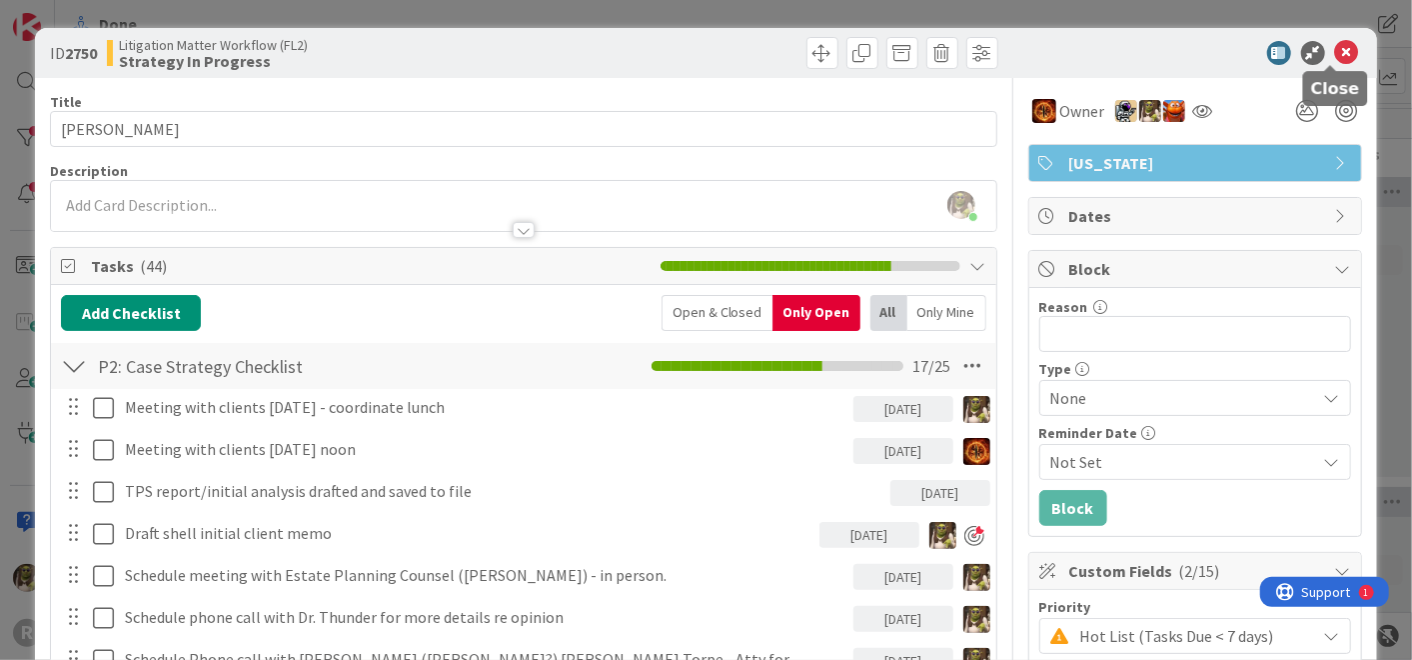
click at [1336, 51] on icon at bounding box center [1348, 53] width 24 height 24
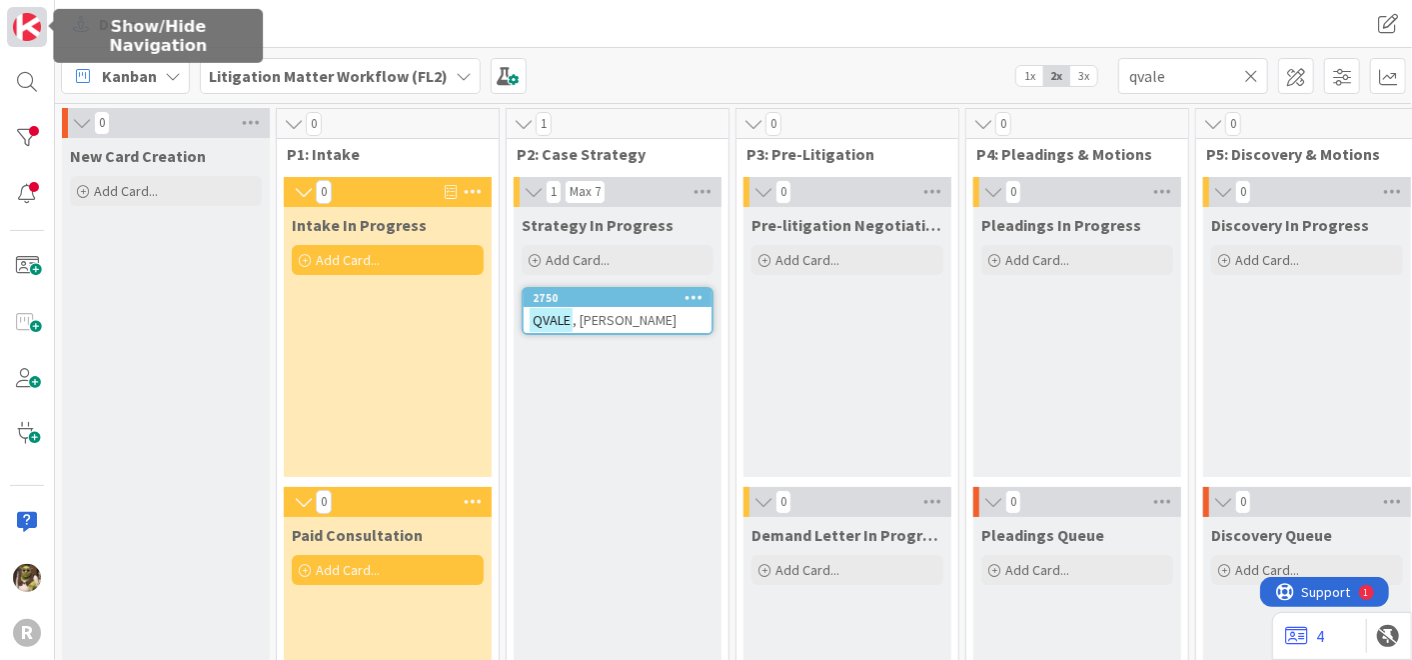
click at [28, 23] on img at bounding box center [27, 27] width 28 height 28
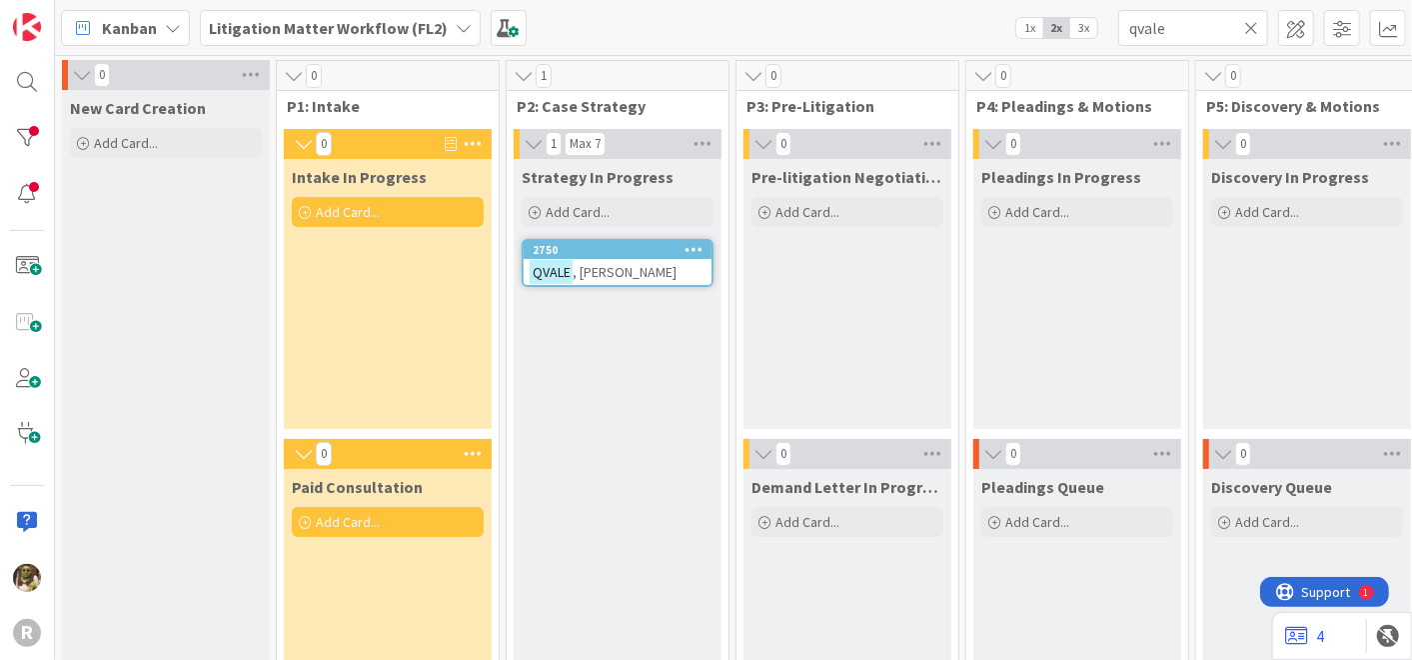
click at [157, 22] on div "Kanban" at bounding box center [125, 28] width 129 height 36
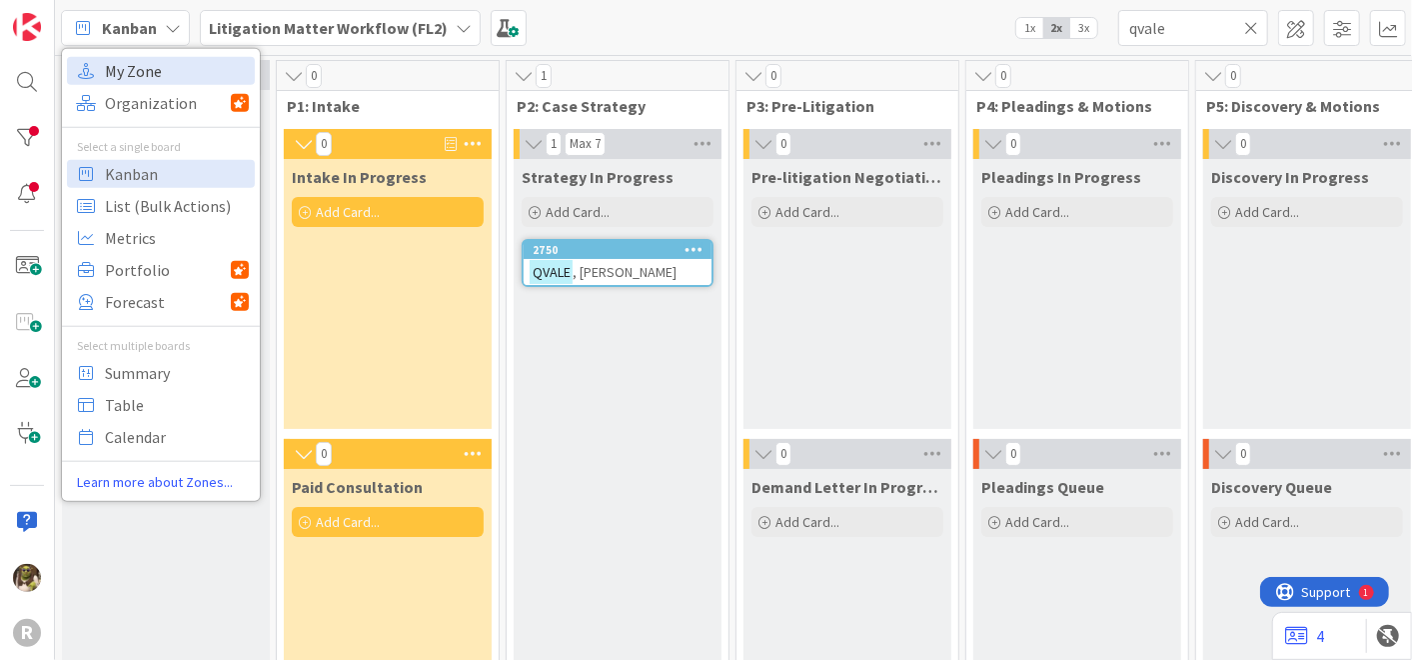
click at [176, 73] on span "My Zone" at bounding box center [177, 70] width 144 height 30
